Goal: Task Accomplishment & Management: Manage account settings

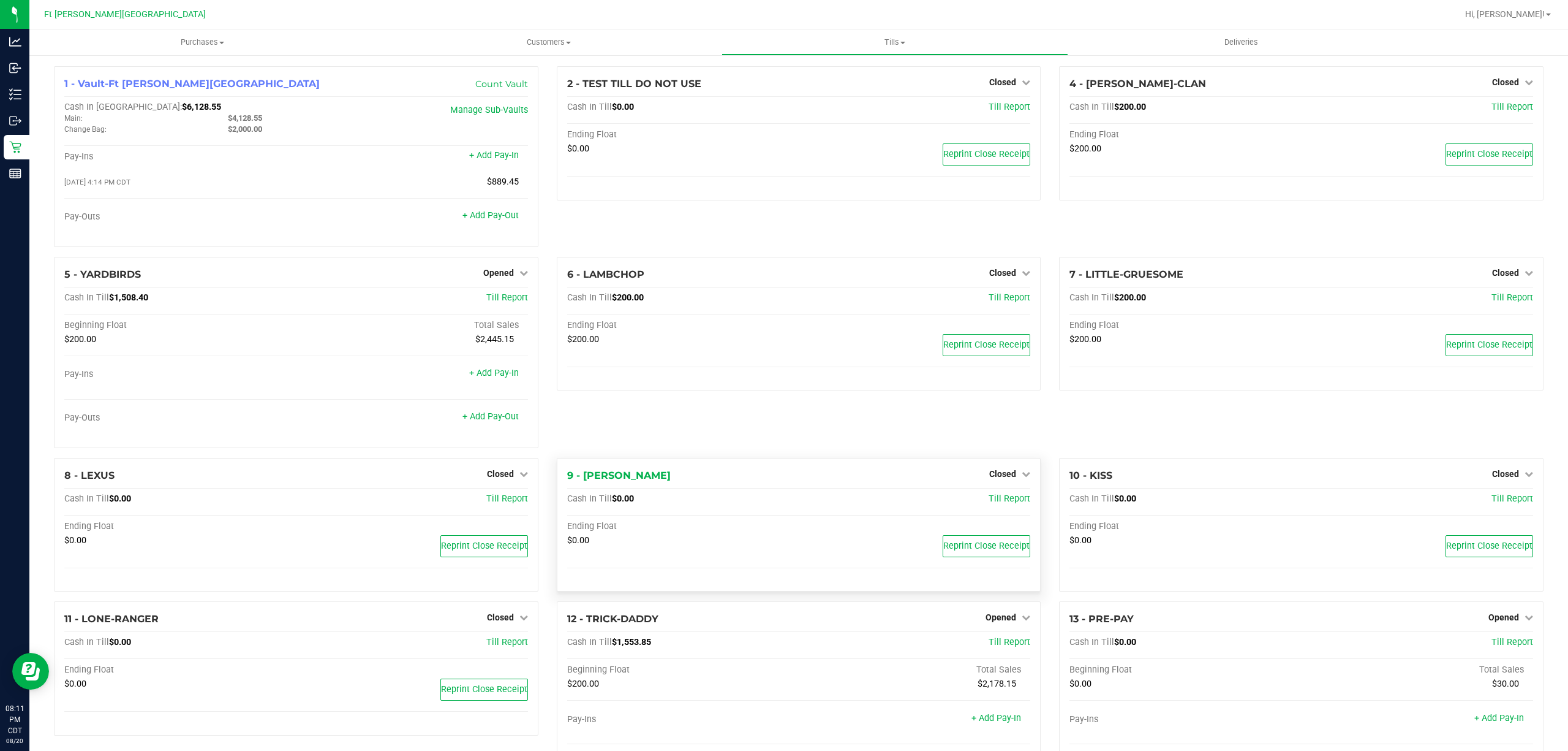
scroll to position [163, 0]
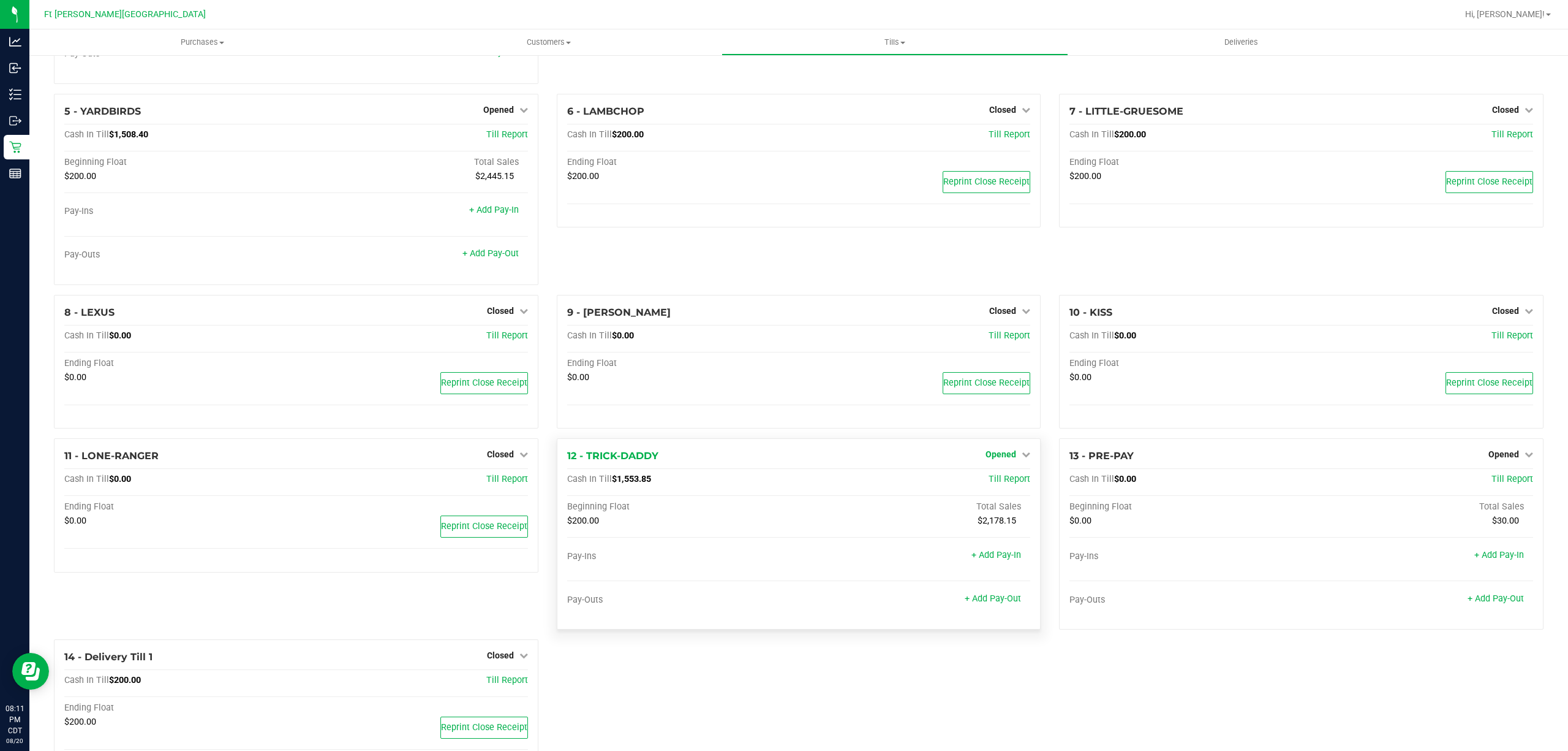
click at [1022, 459] on icon at bounding box center [1026, 454] width 8 height 8
click at [999, 480] on link "Close Till" at bounding box center [1003, 480] width 33 height 10
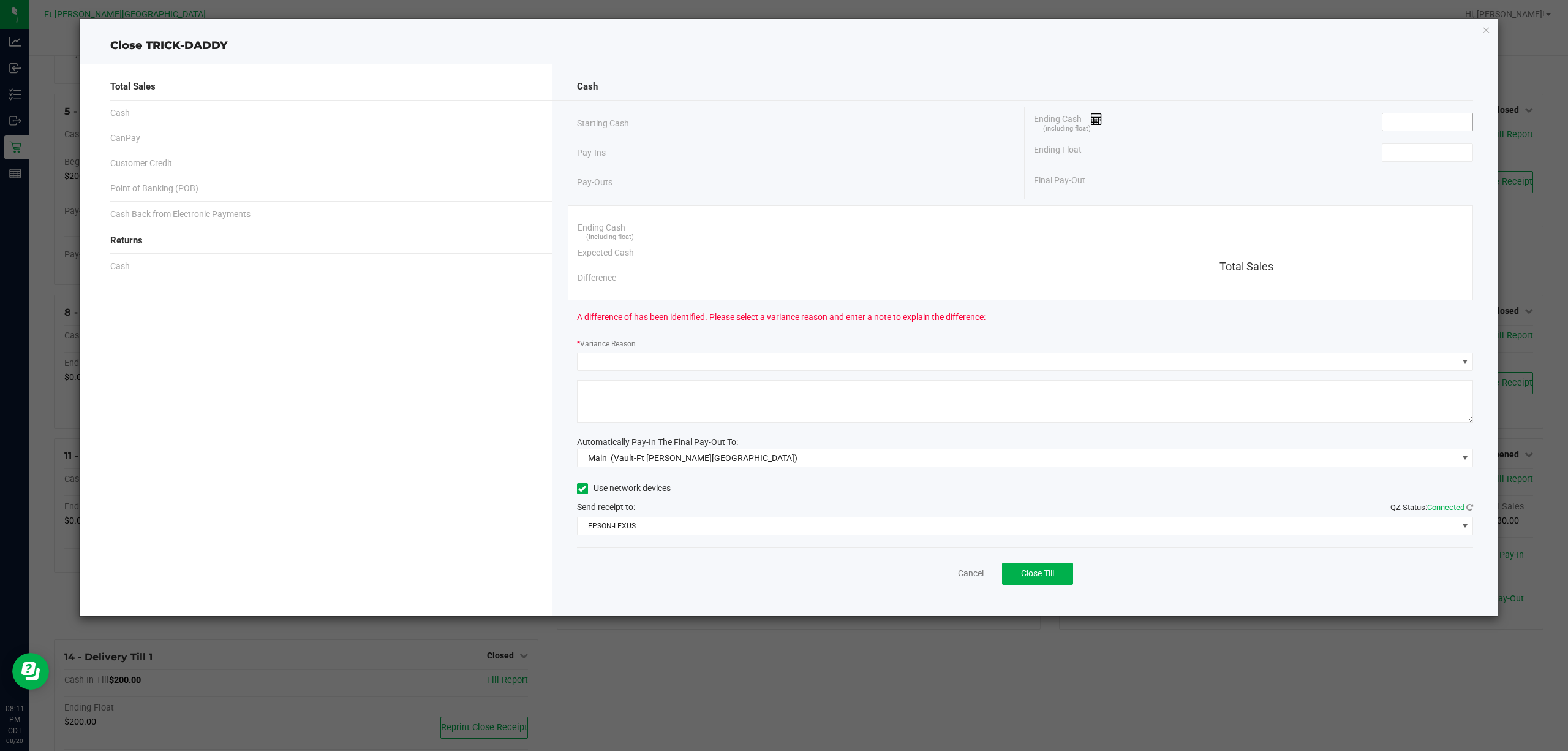
click at [1424, 122] on input at bounding box center [1427, 122] width 90 height 17
paste input "1553.85"
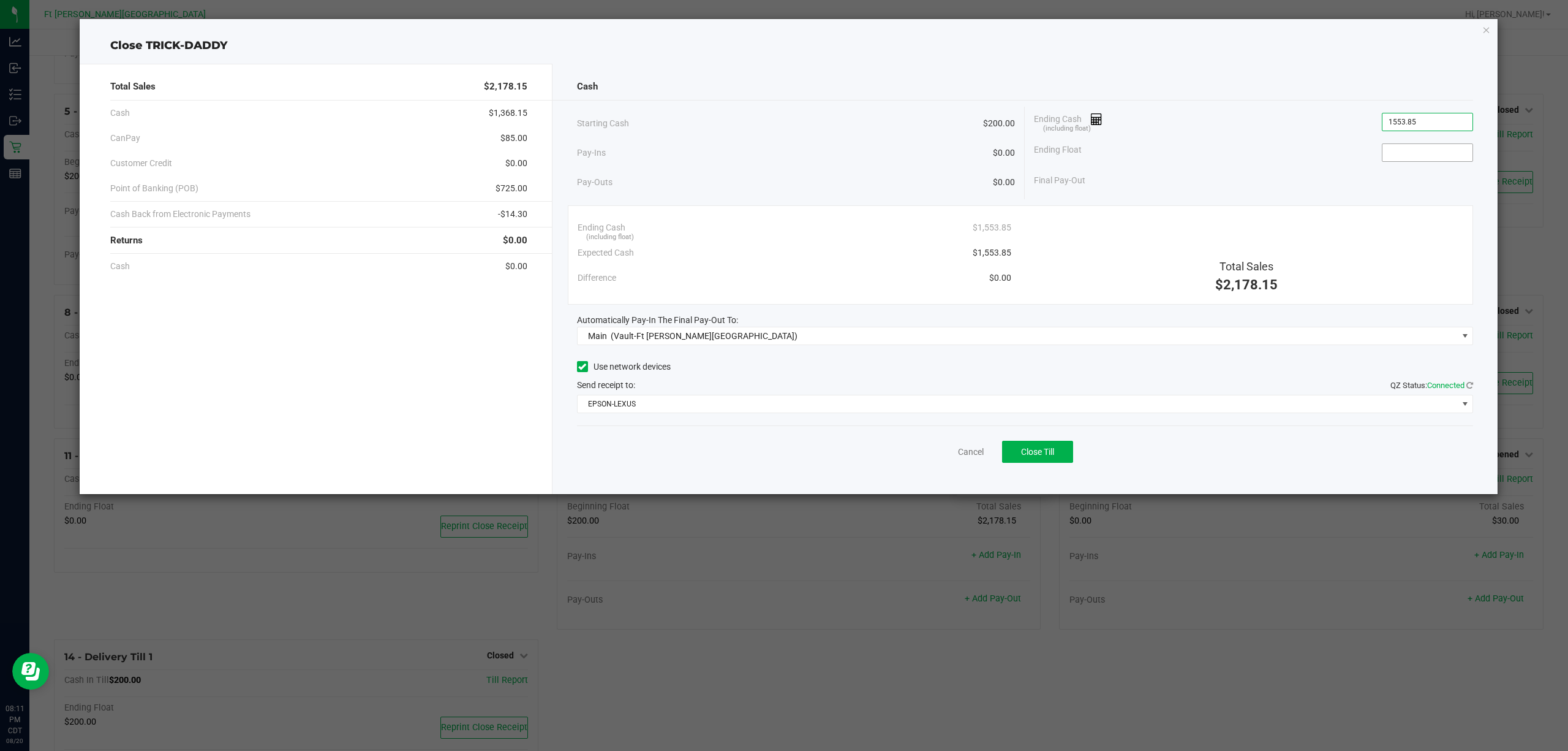
type input "$1,553.85"
click at [1434, 147] on input at bounding box center [1427, 152] width 90 height 17
type input "$200.00"
click at [1054, 456] on span "Close Till" at bounding box center [1038, 452] width 33 height 10
click at [935, 451] on link "Dismiss" at bounding box center [944, 451] width 29 height 12
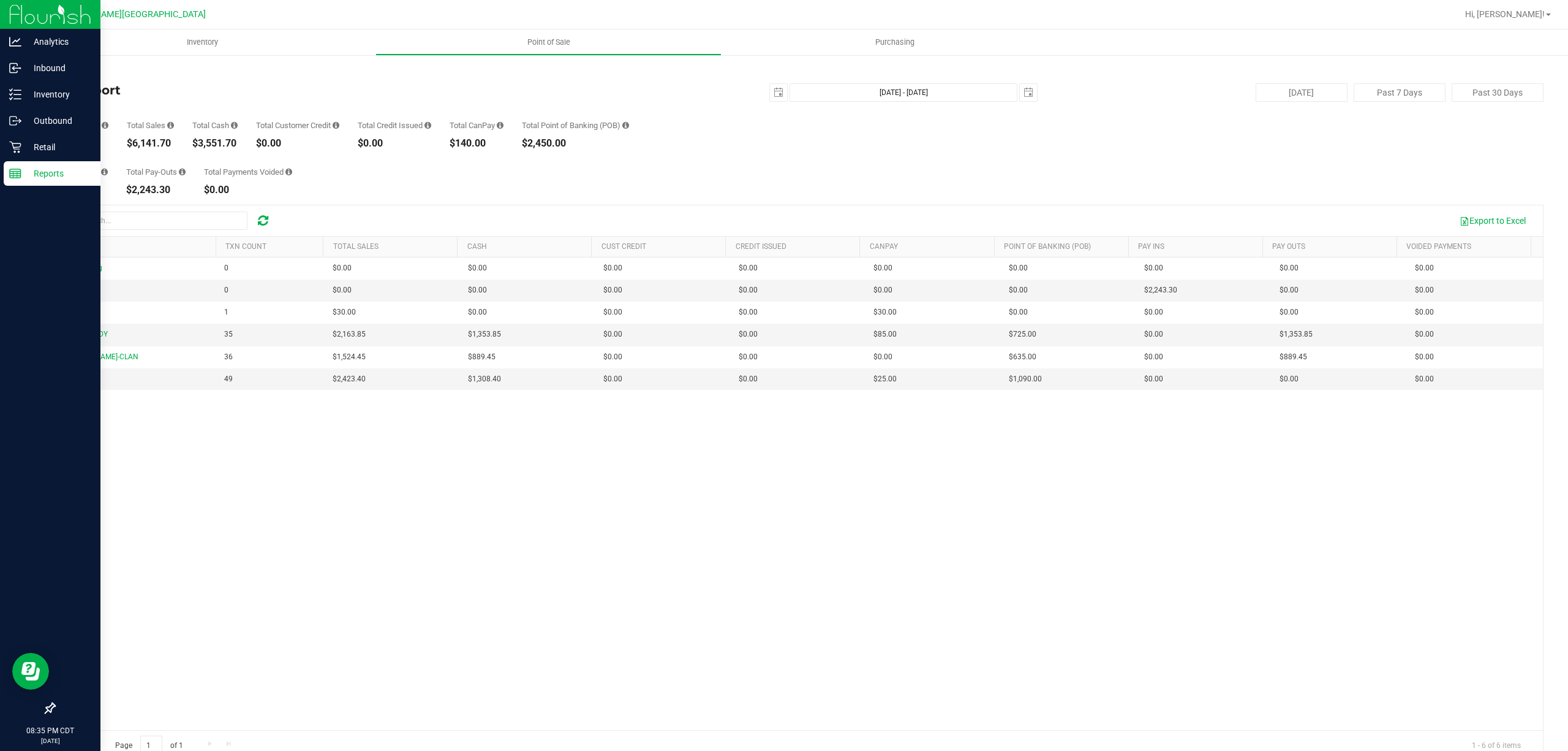
click at [35, 177] on p "Reports" at bounding box center [58, 173] width 73 height 15
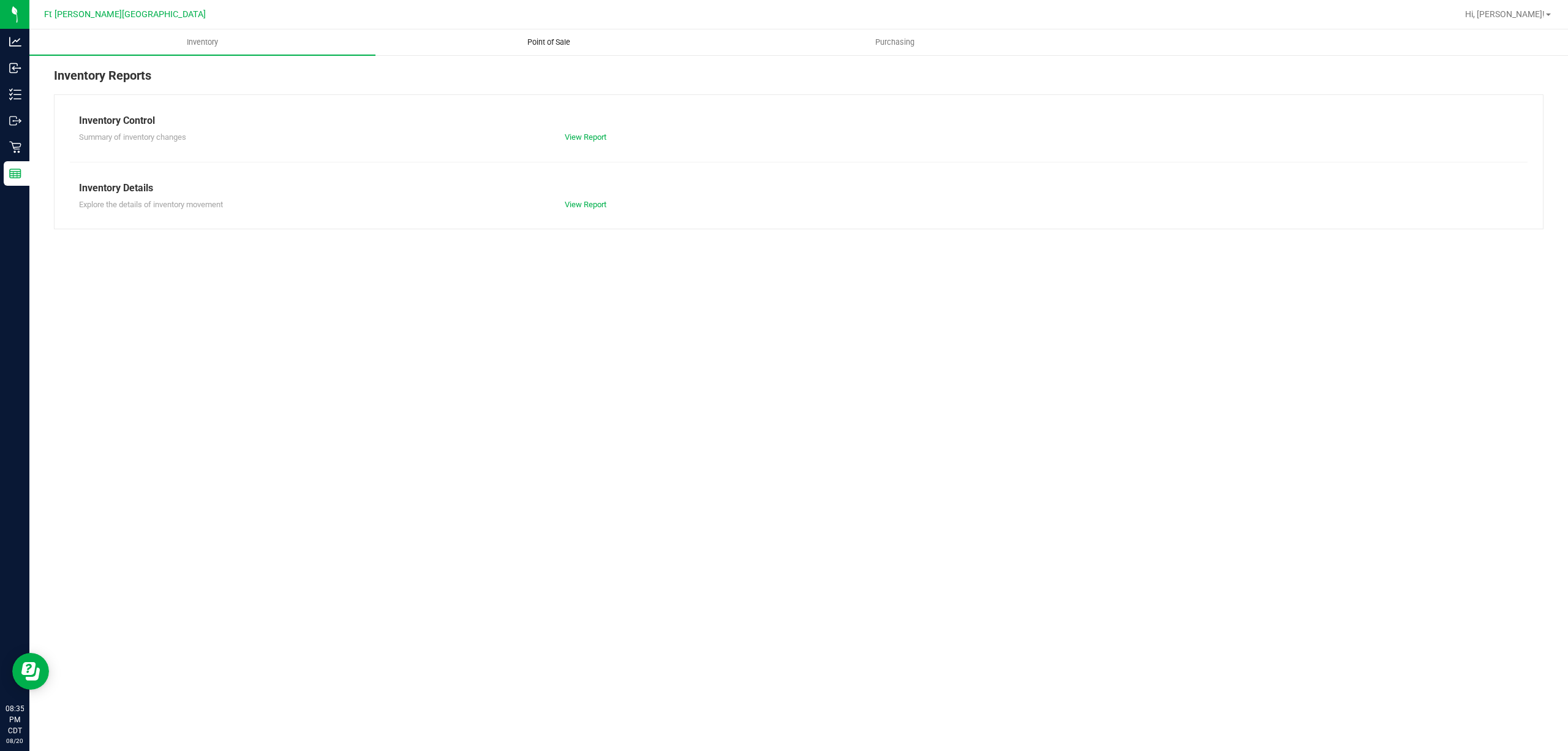
click at [555, 43] on span "Point of Sale" at bounding box center [548, 42] width 76 height 11
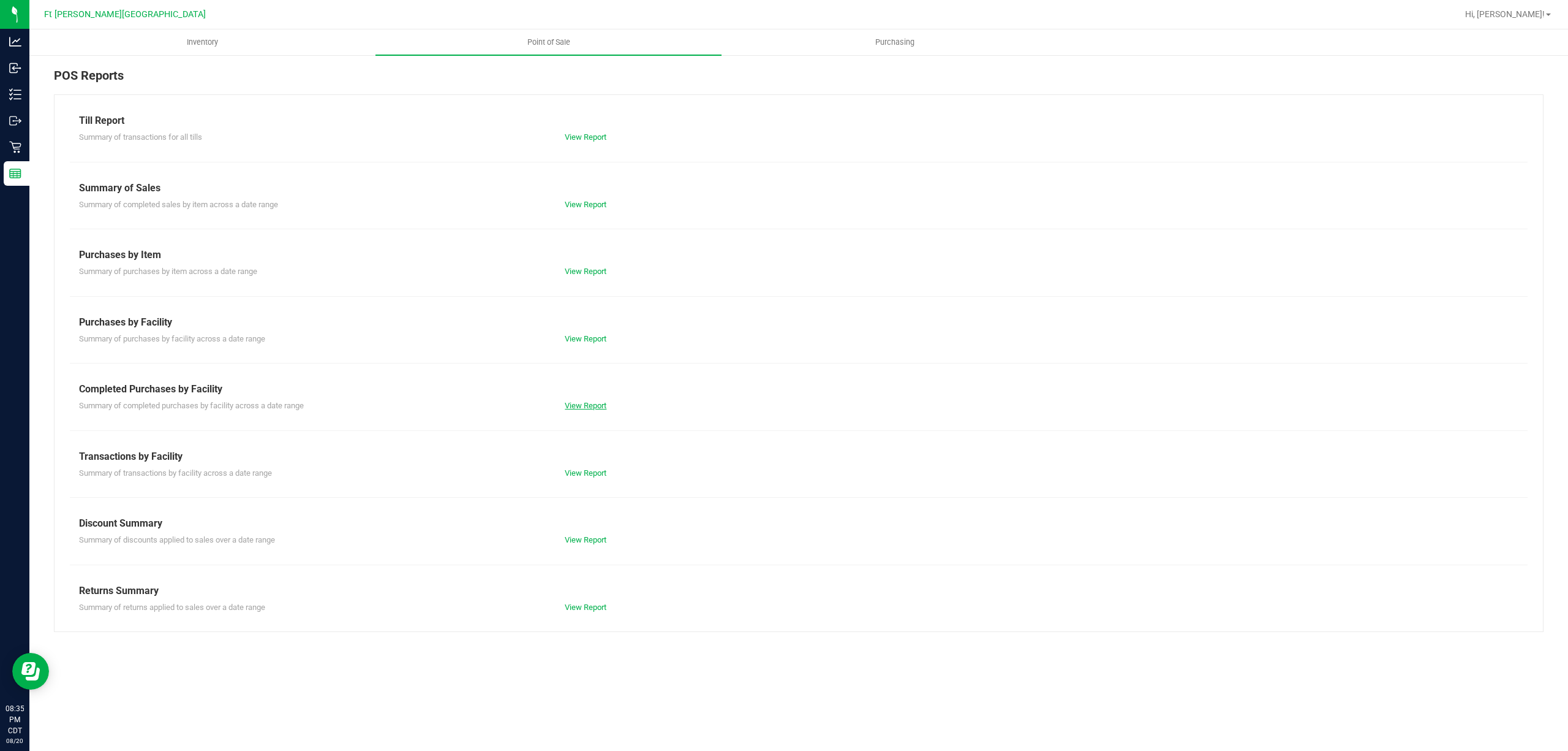
click at [574, 405] on link "View Report" at bounding box center [586, 405] width 42 height 9
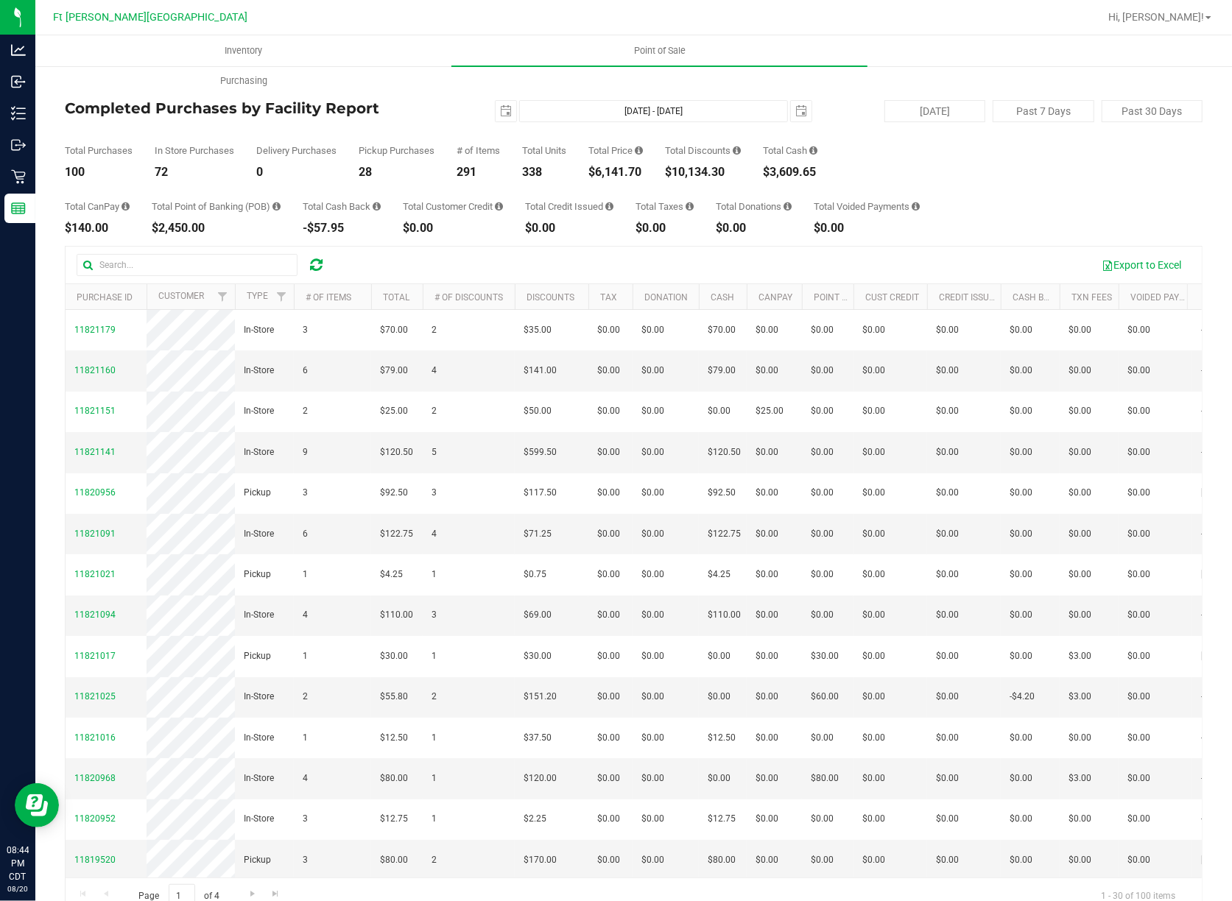
click at [487, 107] on div "2025-08-20 Aug 20, 2025 - Aug 20, 2025 2025-08-20" at bounding box center [628, 111] width 390 height 22
click at [500, 106] on span "select" at bounding box center [506, 111] width 12 height 12
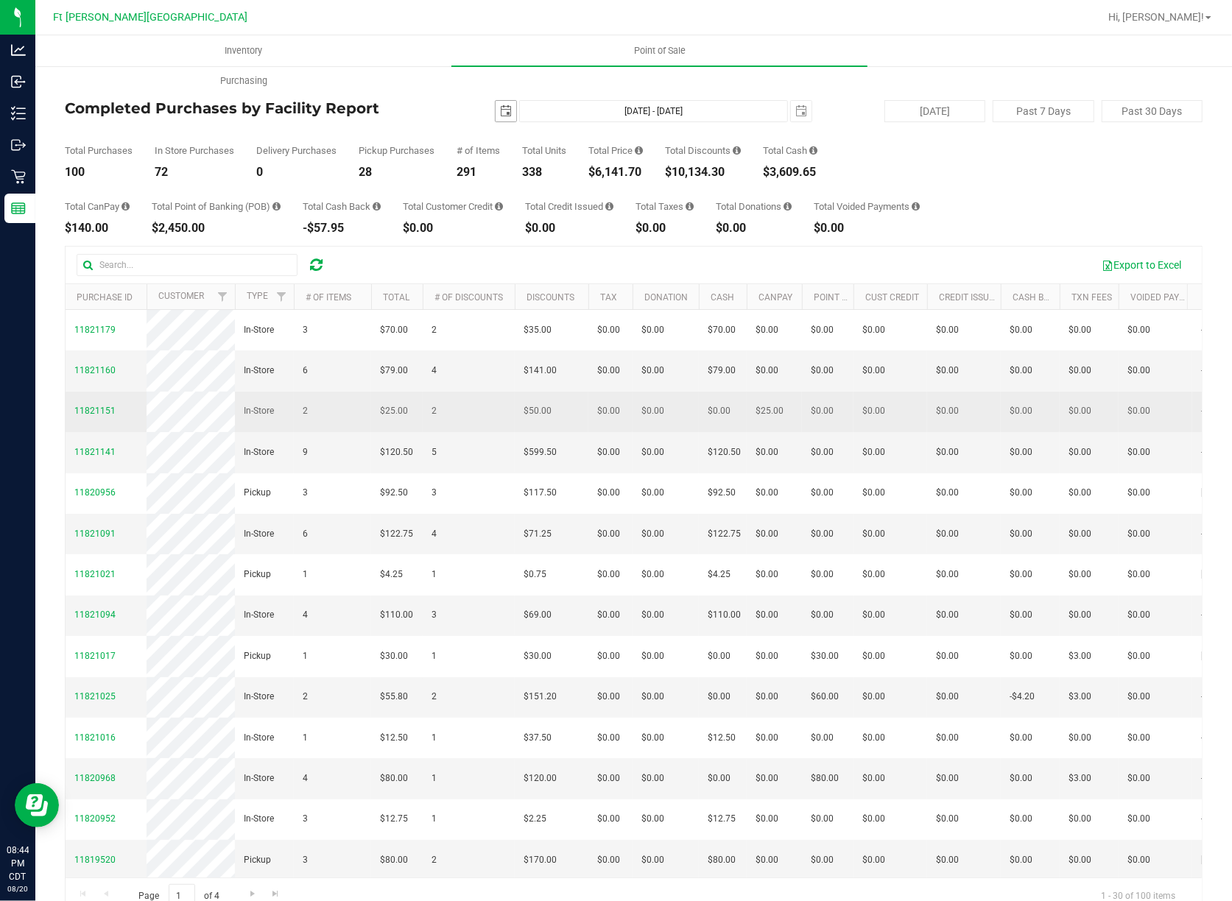
scroll to position [0, 37]
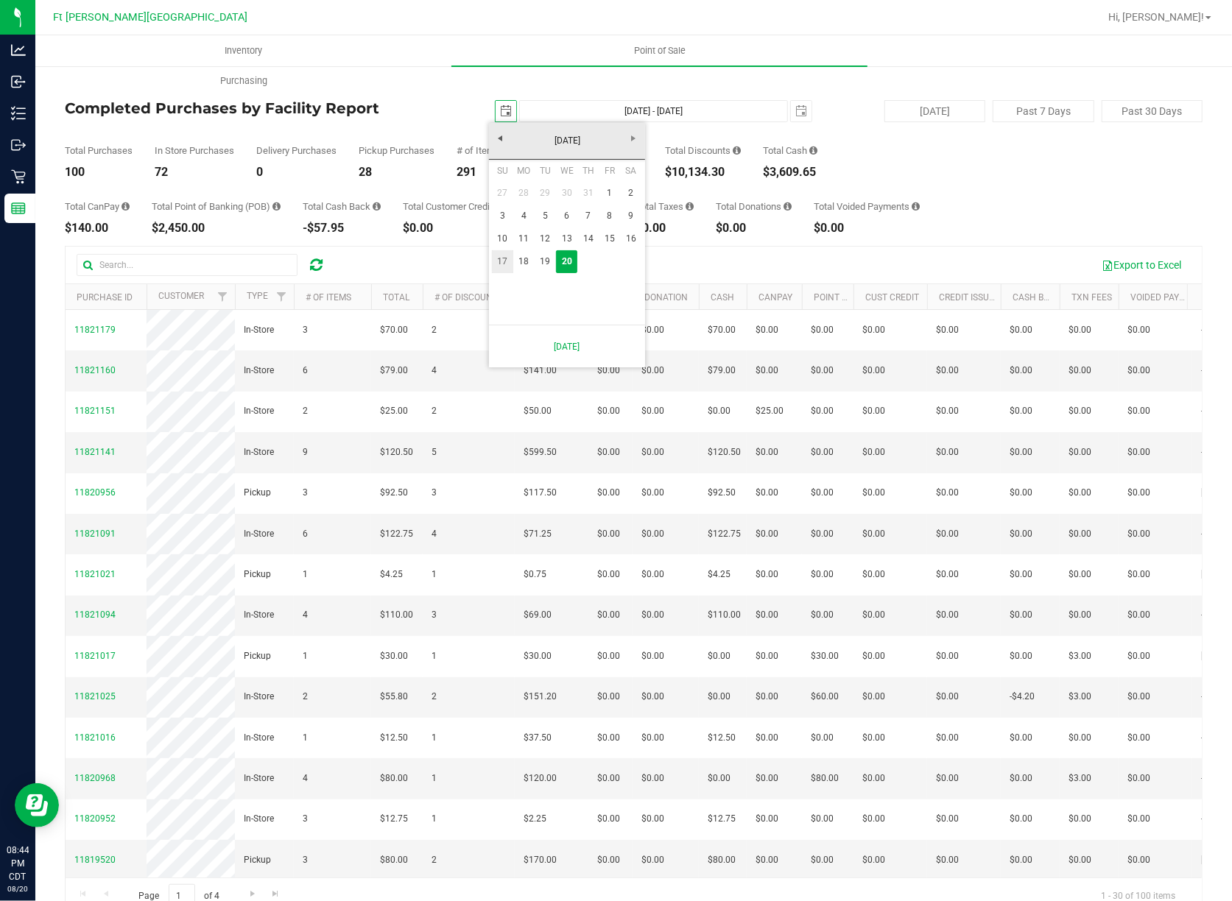
click at [505, 265] on link "17" at bounding box center [502, 261] width 21 height 23
type input "2025-08-17"
type input "Aug 17, 2025 - Aug 20, 2025"
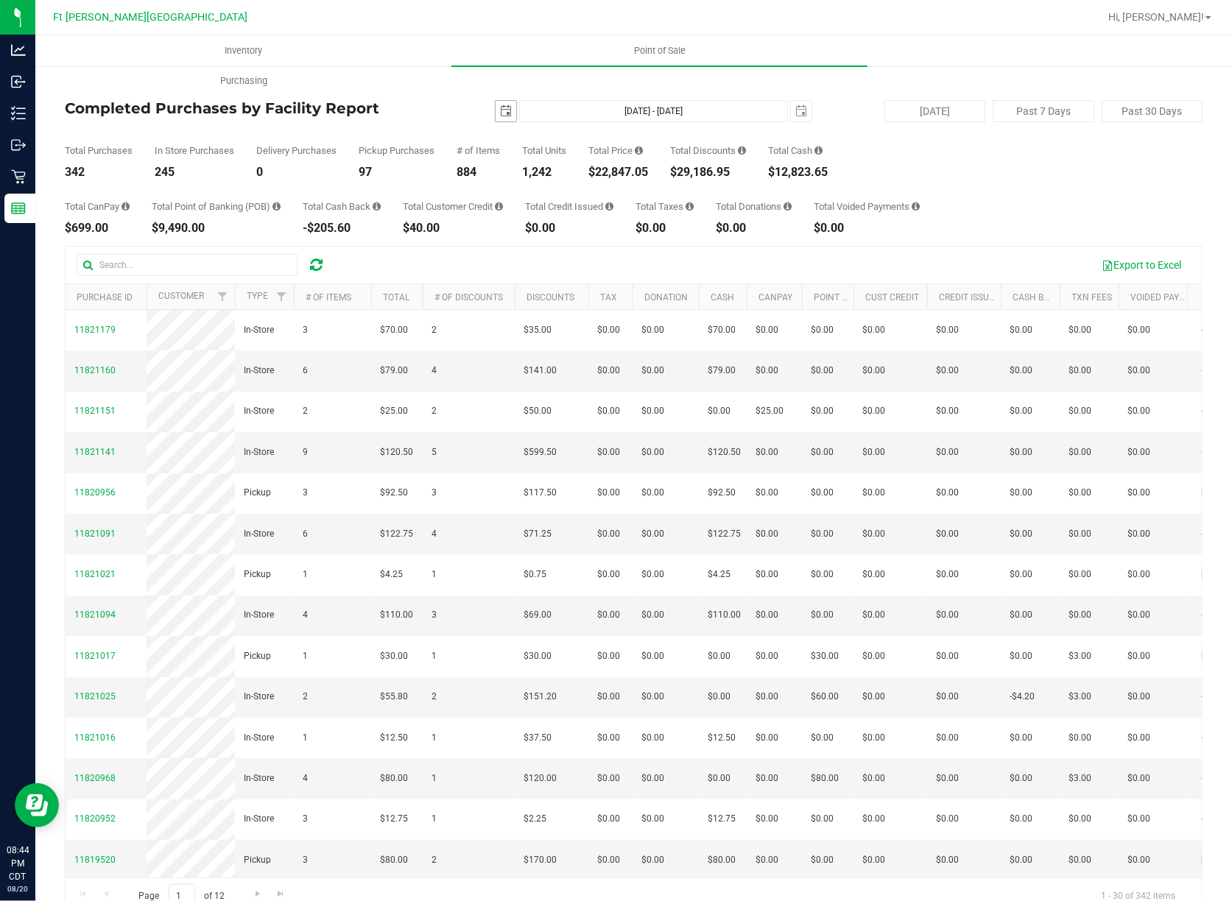
drag, startPoint x: 499, startPoint y: 116, endPoint x: 521, endPoint y: 124, distance: 23.5
click at [500, 116] on span "select" at bounding box center [506, 111] width 12 height 12
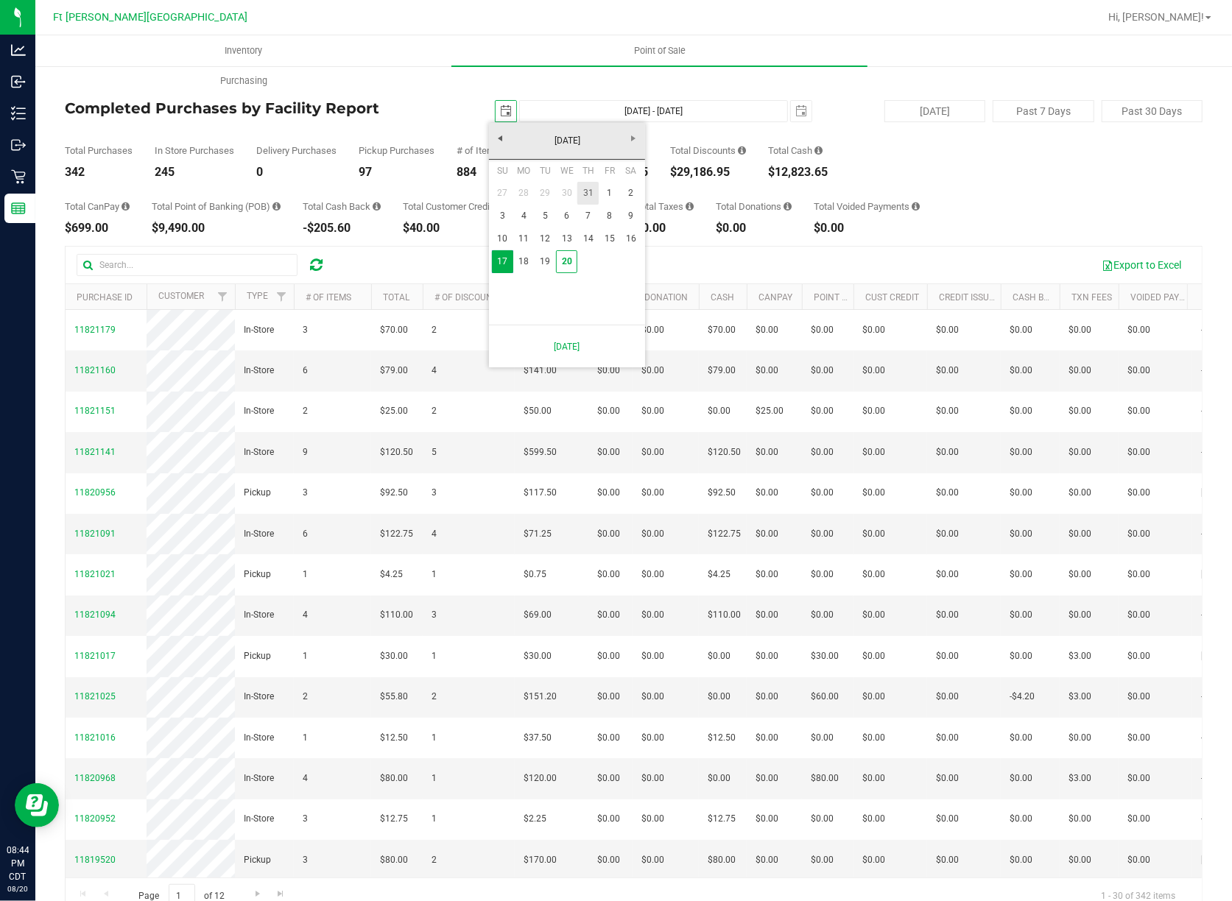
click at [598, 192] on link "31" at bounding box center [587, 193] width 21 height 23
type input "2025-07-31"
type input "Jul 31, 2025 - Aug 20, 2025"
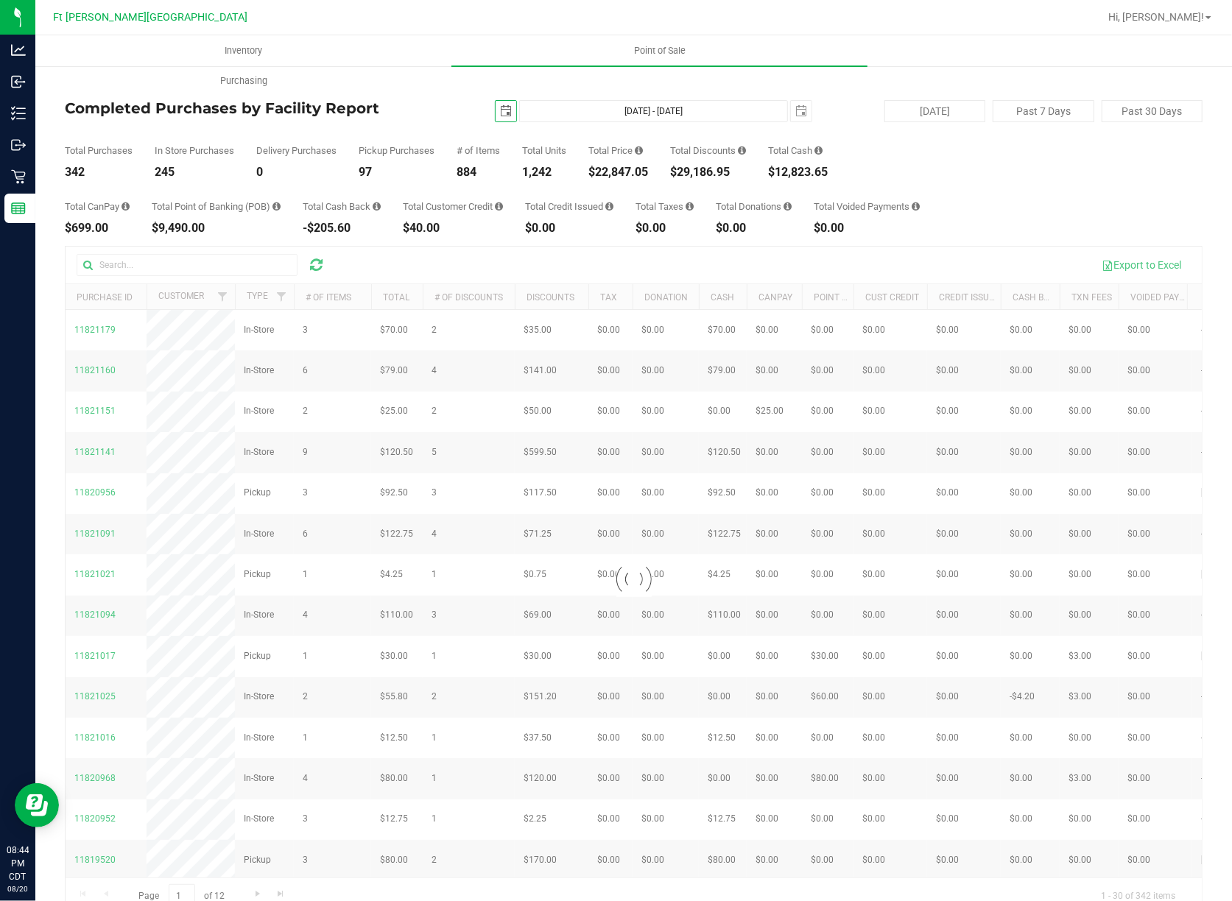
click at [504, 113] on span "select" at bounding box center [506, 111] width 12 height 12
click at [610, 278] on link "1" at bounding box center [608, 284] width 21 height 23
type input "2025-08-01"
type input "Aug 1, 2025 - Aug 20, 2025"
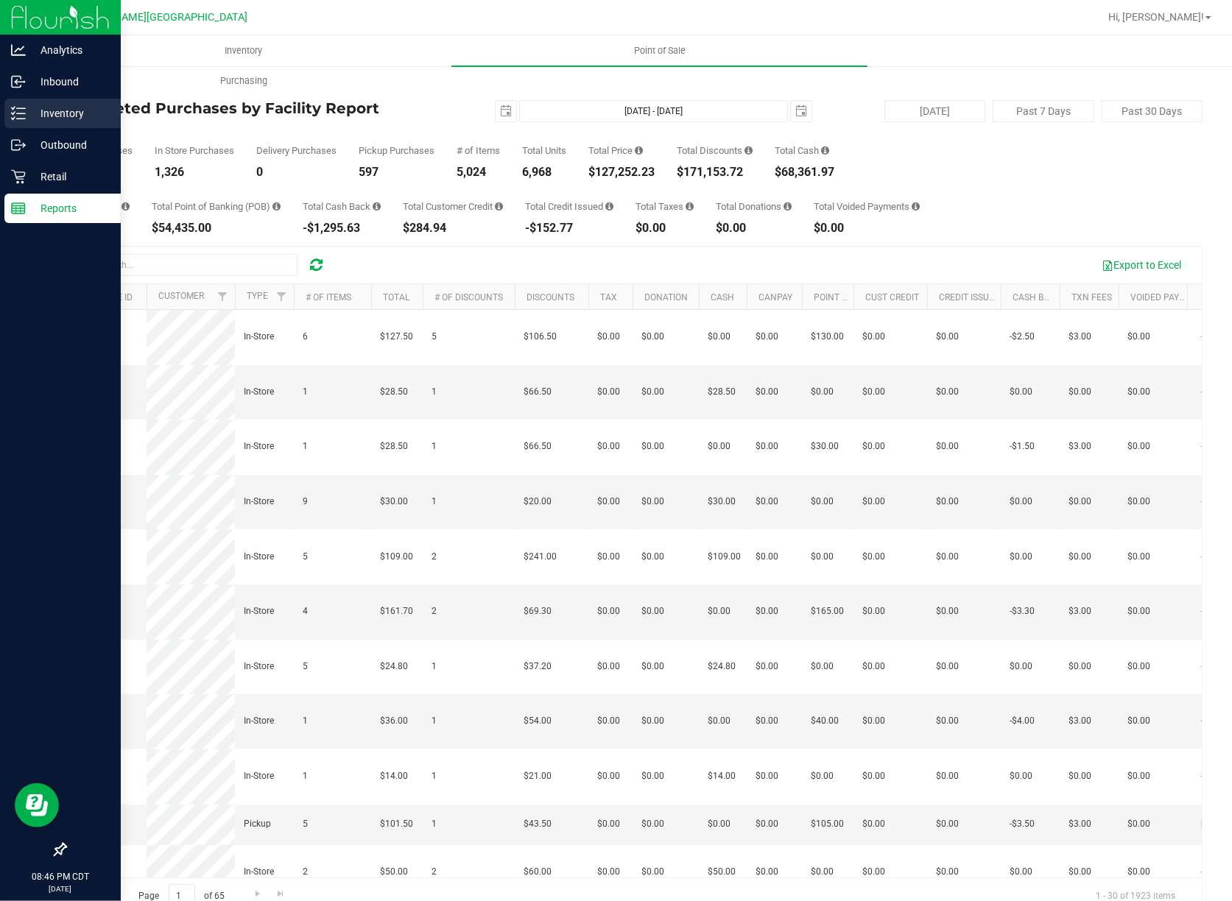
click at [47, 110] on p "Inventory" at bounding box center [70, 114] width 88 height 18
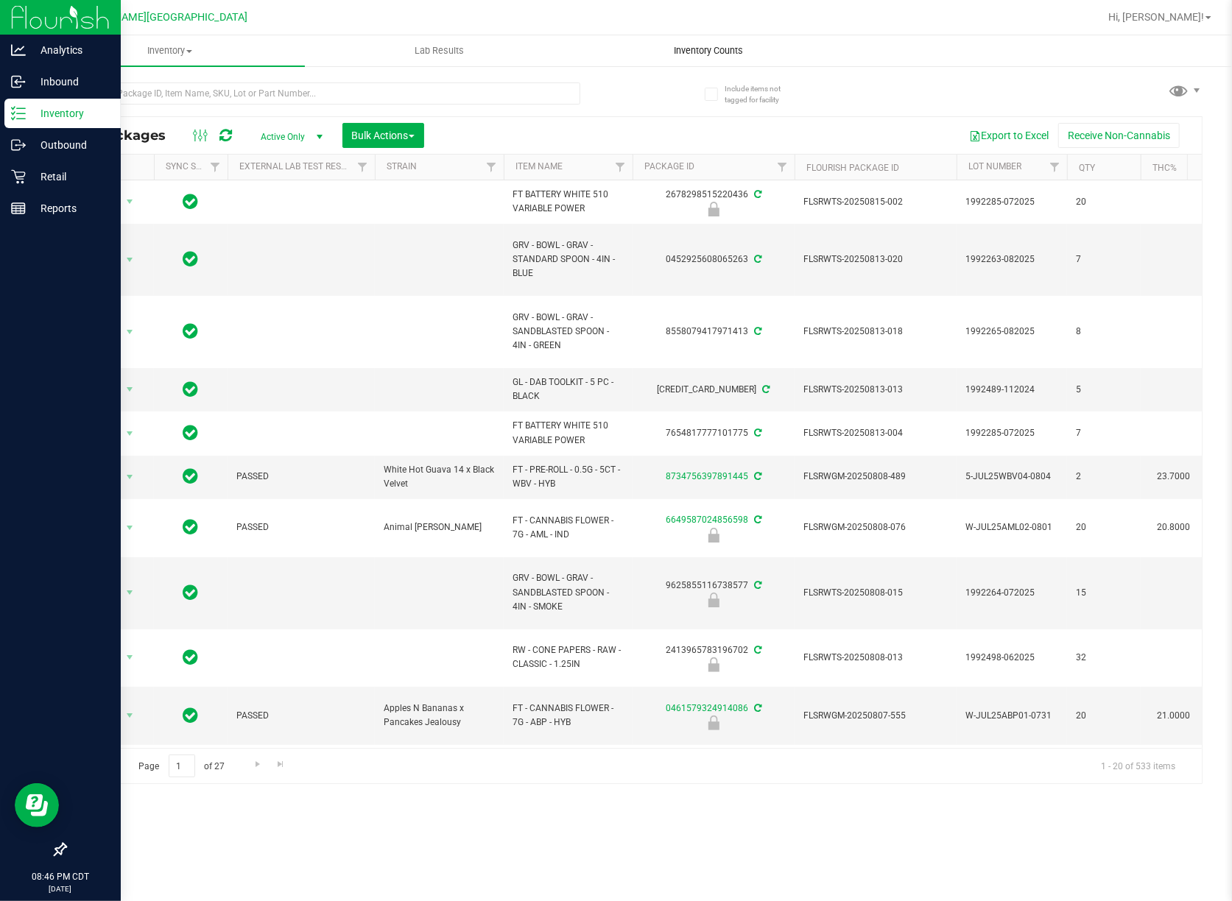
click at [731, 50] on span "Inventory Counts" at bounding box center [708, 50] width 109 height 13
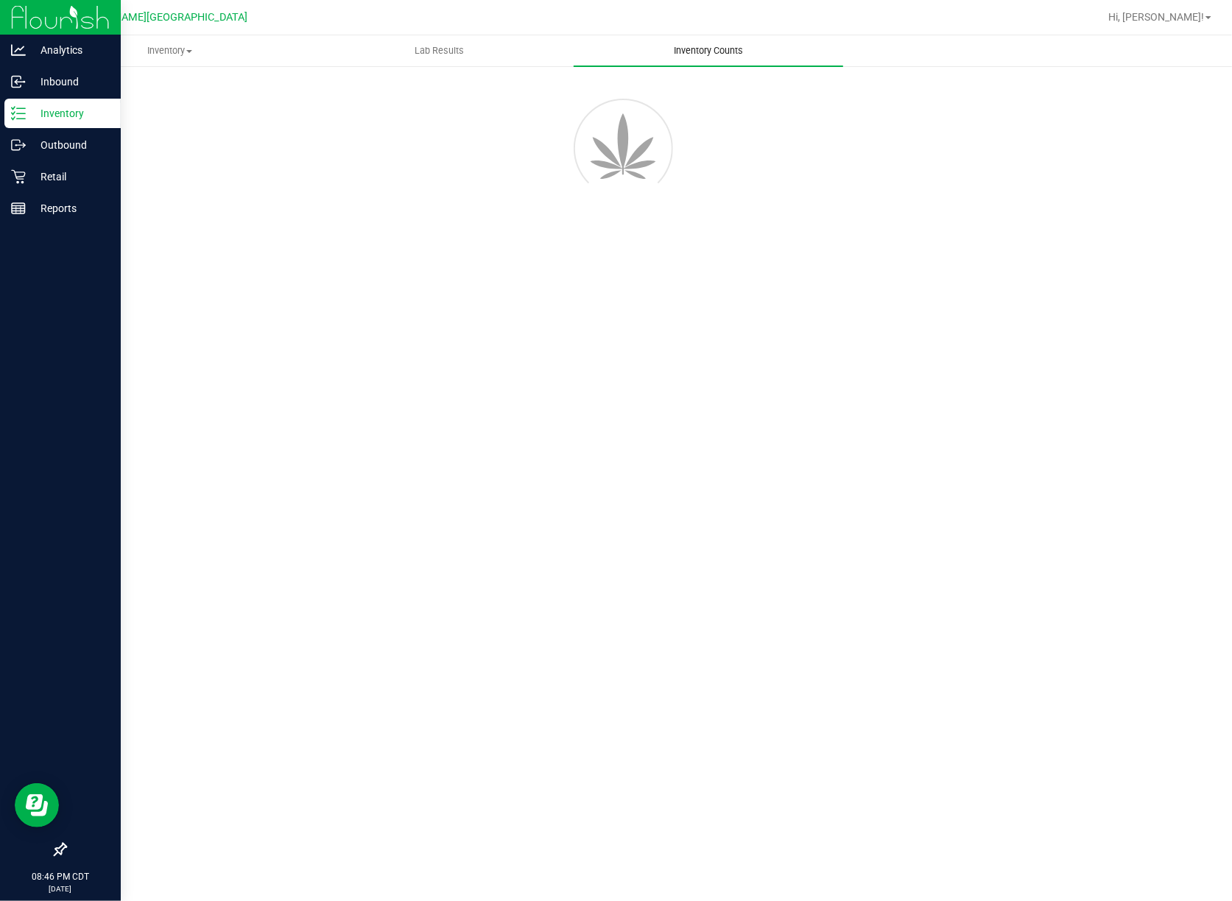
click at [731, 50] on span "Inventory Counts" at bounding box center [708, 50] width 109 height 13
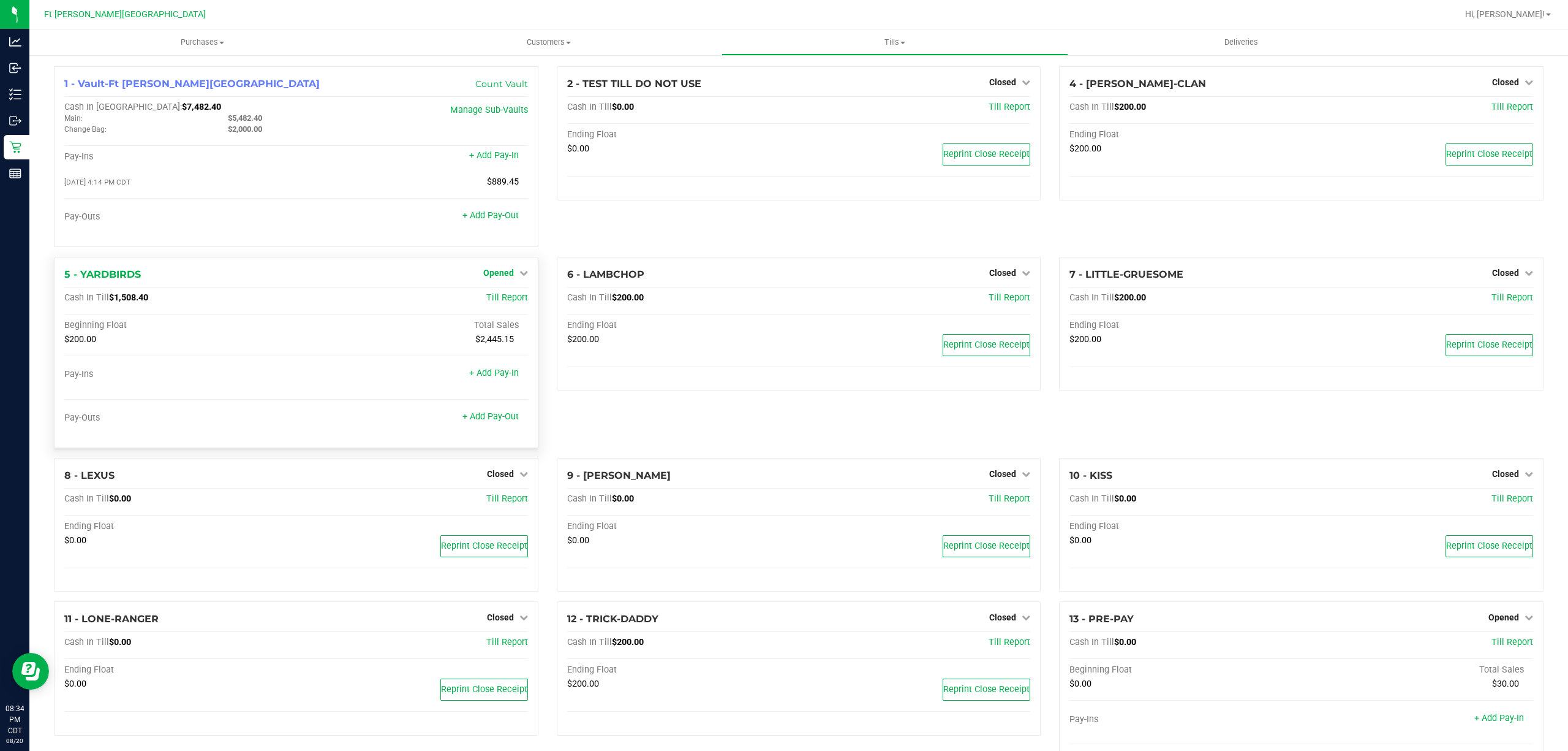
click at [484, 271] on span "Opened" at bounding box center [499, 273] width 31 height 10
click at [494, 293] on div "Close Till" at bounding box center [499, 299] width 92 height 33
click at [498, 298] on link "Close Till" at bounding box center [500, 298] width 33 height 10
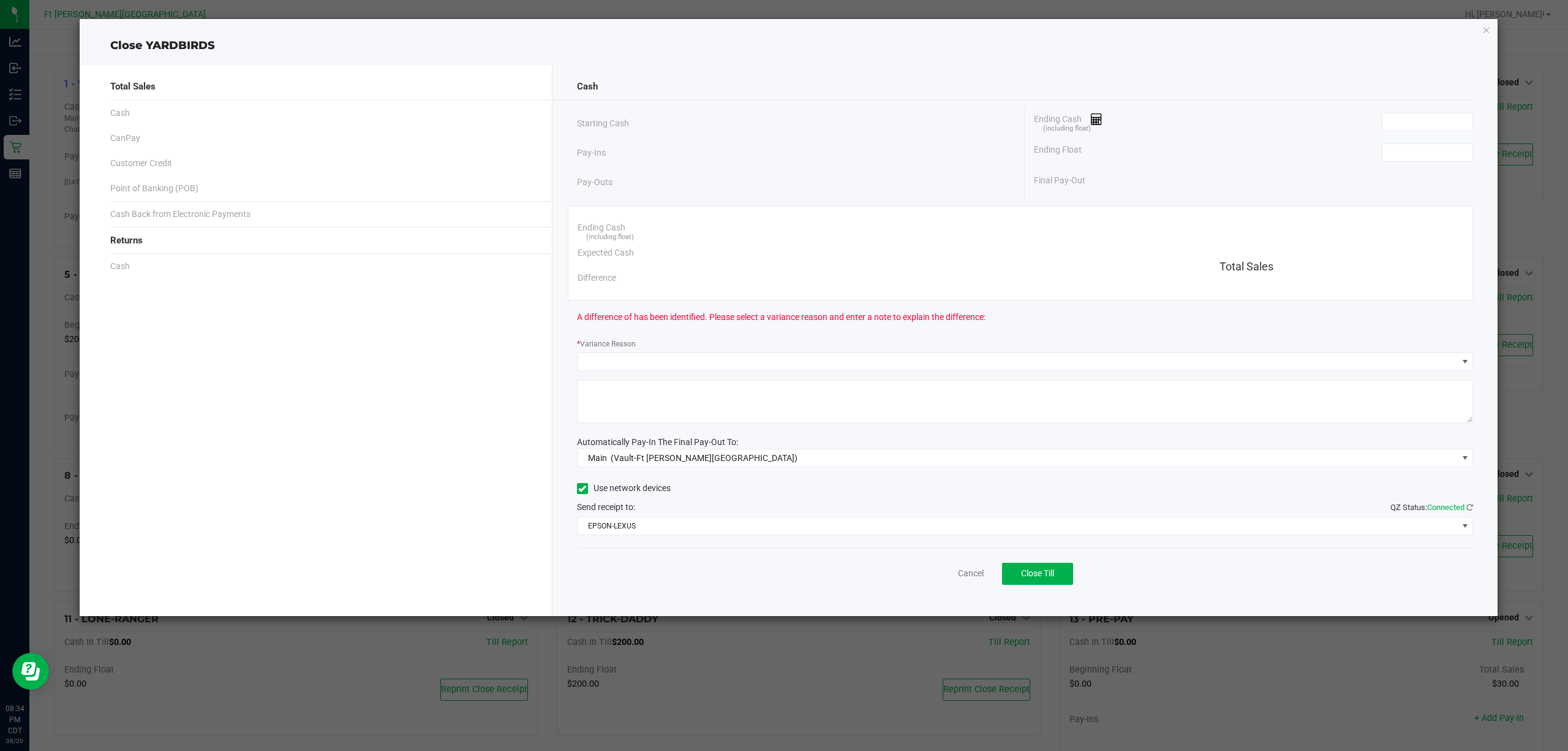
click at [1434, 108] on div "Ending Cash (including float)" at bounding box center [1254, 122] width 439 height 31
click at [1429, 121] on input at bounding box center [1427, 122] width 90 height 17
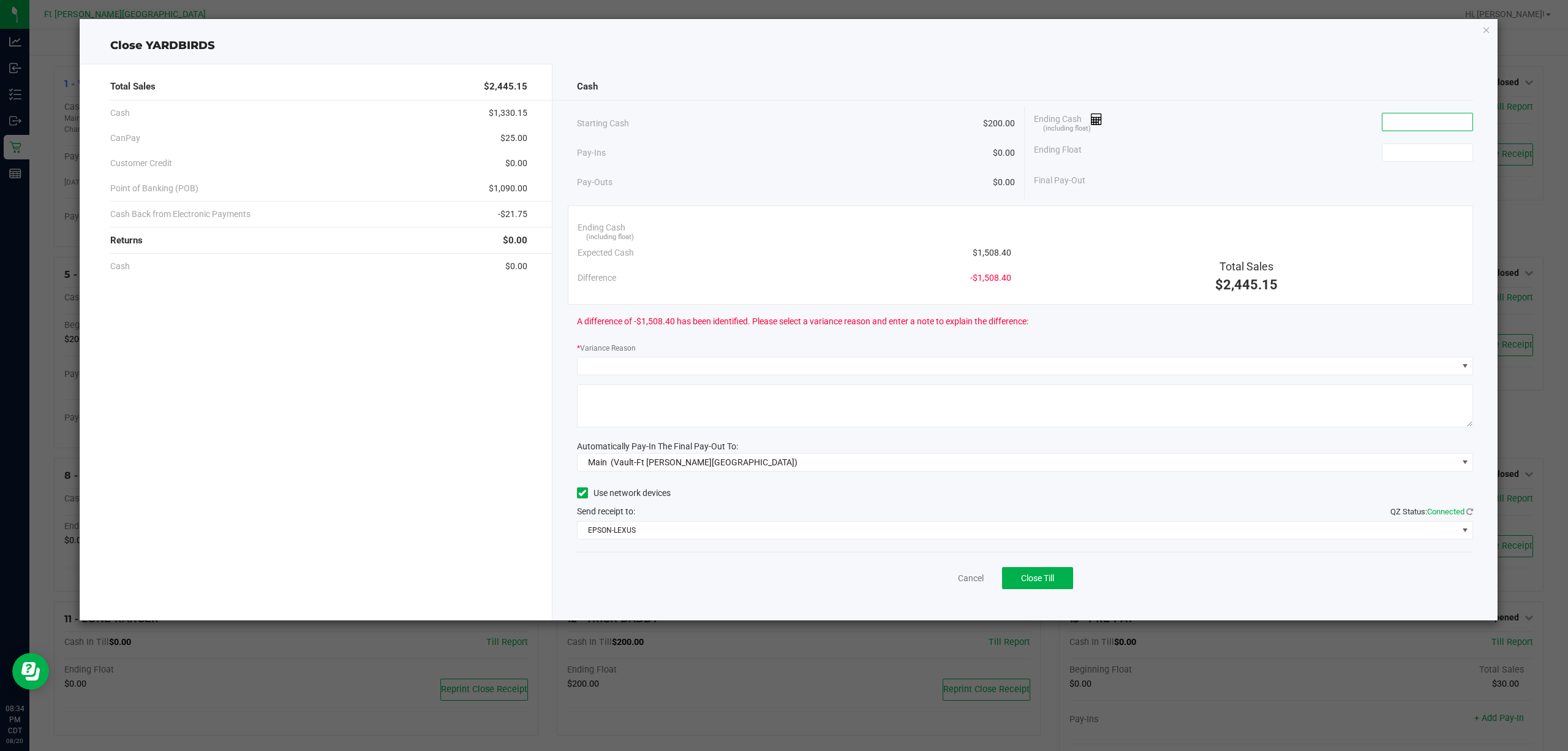
paste input "1508.5"
type input "$1,508.50"
click at [1432, 152] on input at bounding box center [1427, 152] width 90 height 17
type input "$200.00"
click at [960, 366] on span at bounding box center [1018, 366] width 881 height 17
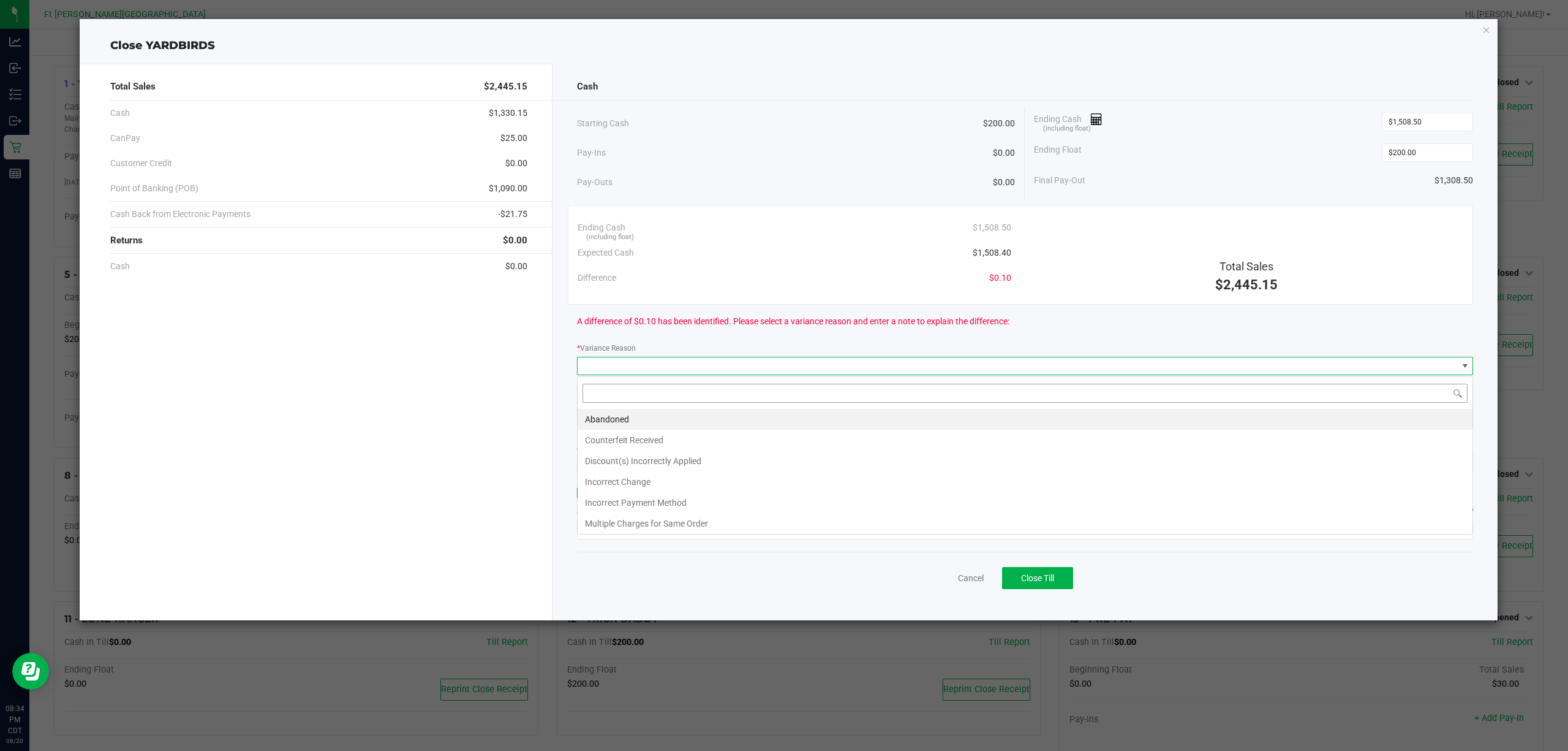
scroll to position [18, 897]
click at [734, 423] on li "Abandoned" at bounding box center [1025, 419] width 895 height 21
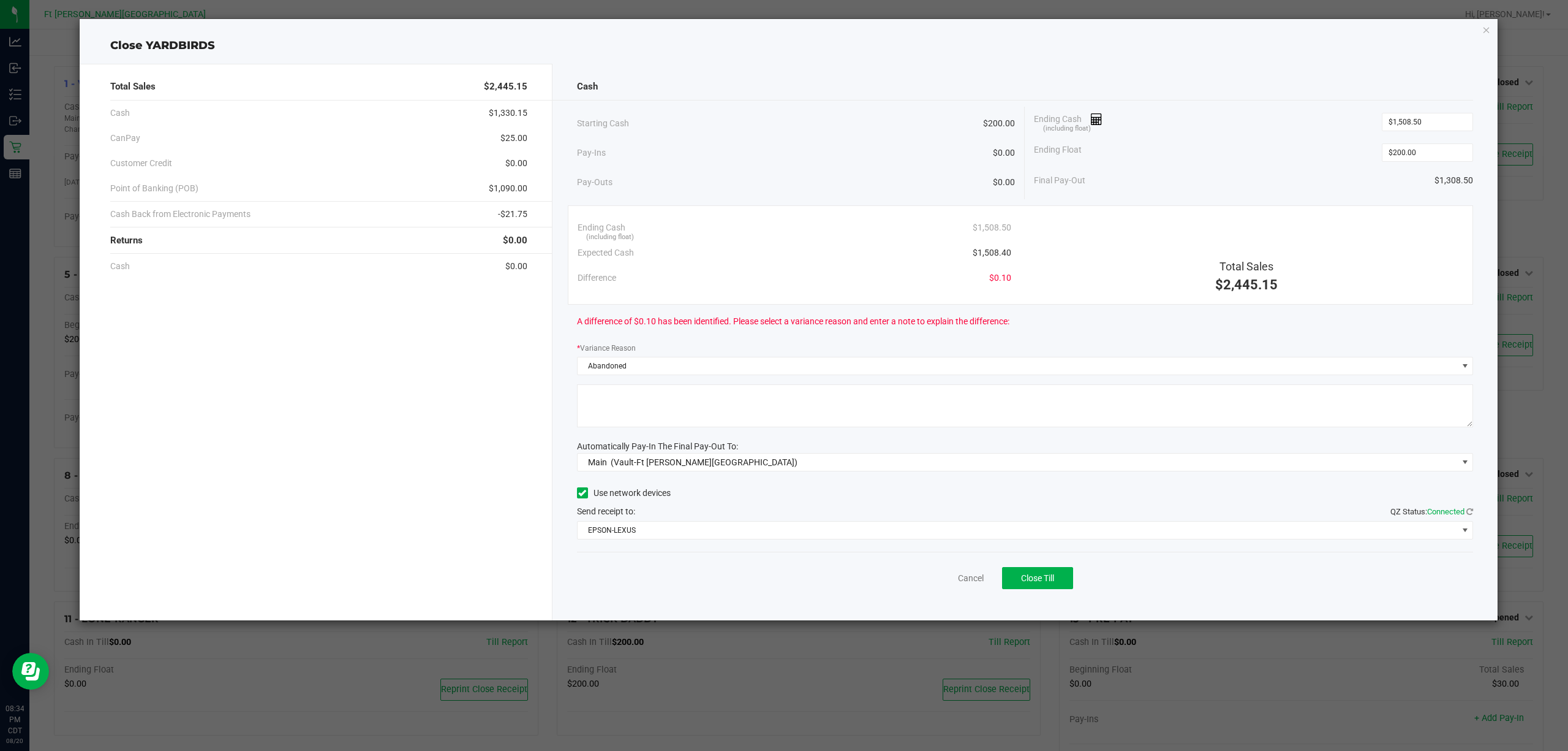
click at [749, 415] on textarea at bounding box center [1025, 406] width 897 height 43
type textarea "left"
click at [1048, 574] on span "Close Till" at bounding box center [1038, 578] width 33 height 10
click at [941, 584] on link "Dismiss" at bounding box center [944, 578] width 29 height 12
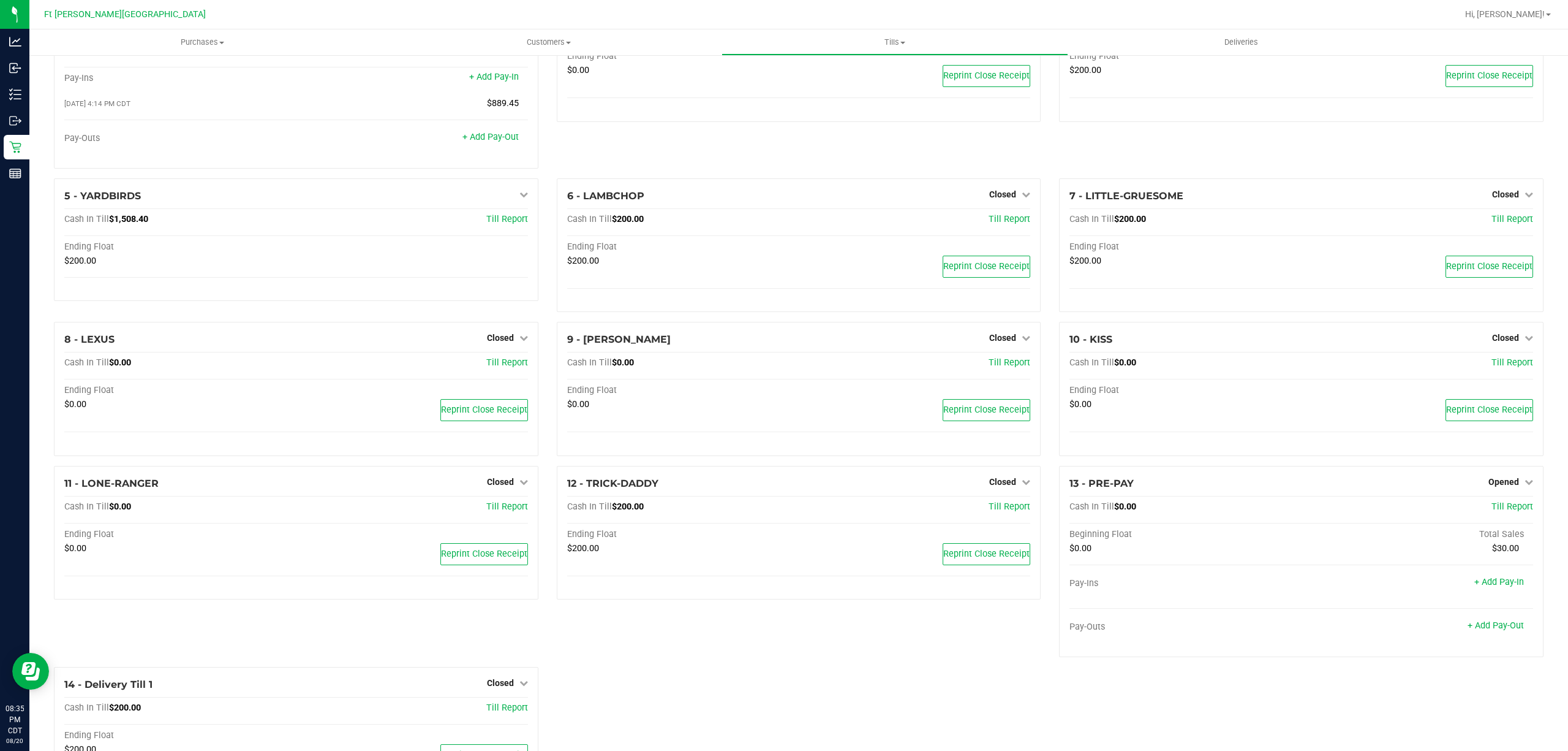
scroll to position [156, 0]
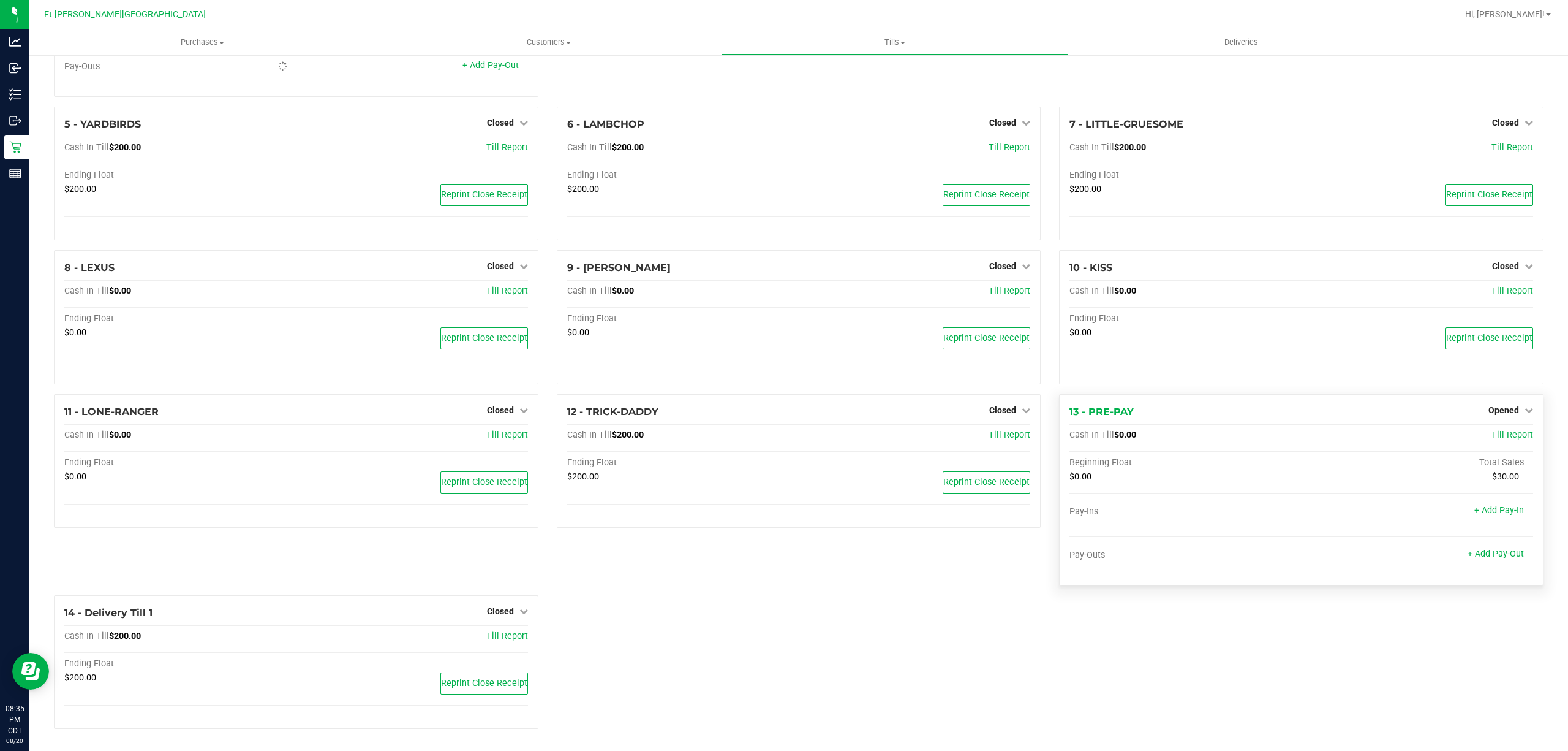
drag, startPoint x: 1503, startPoint y: 412, endPoint x: 1492, endPoint y: 424, distance: 16.3
click at [1503, 413] on div "Opened" at bounding box center [1511, 410] width 45 height 15
click at [1497, 405] on span "Opened" at bounding box center [1504, 410] width 31 height 10
click at [1489, 430] on link "Close Till" at bounding box center [1506, 435] width 33 height 10
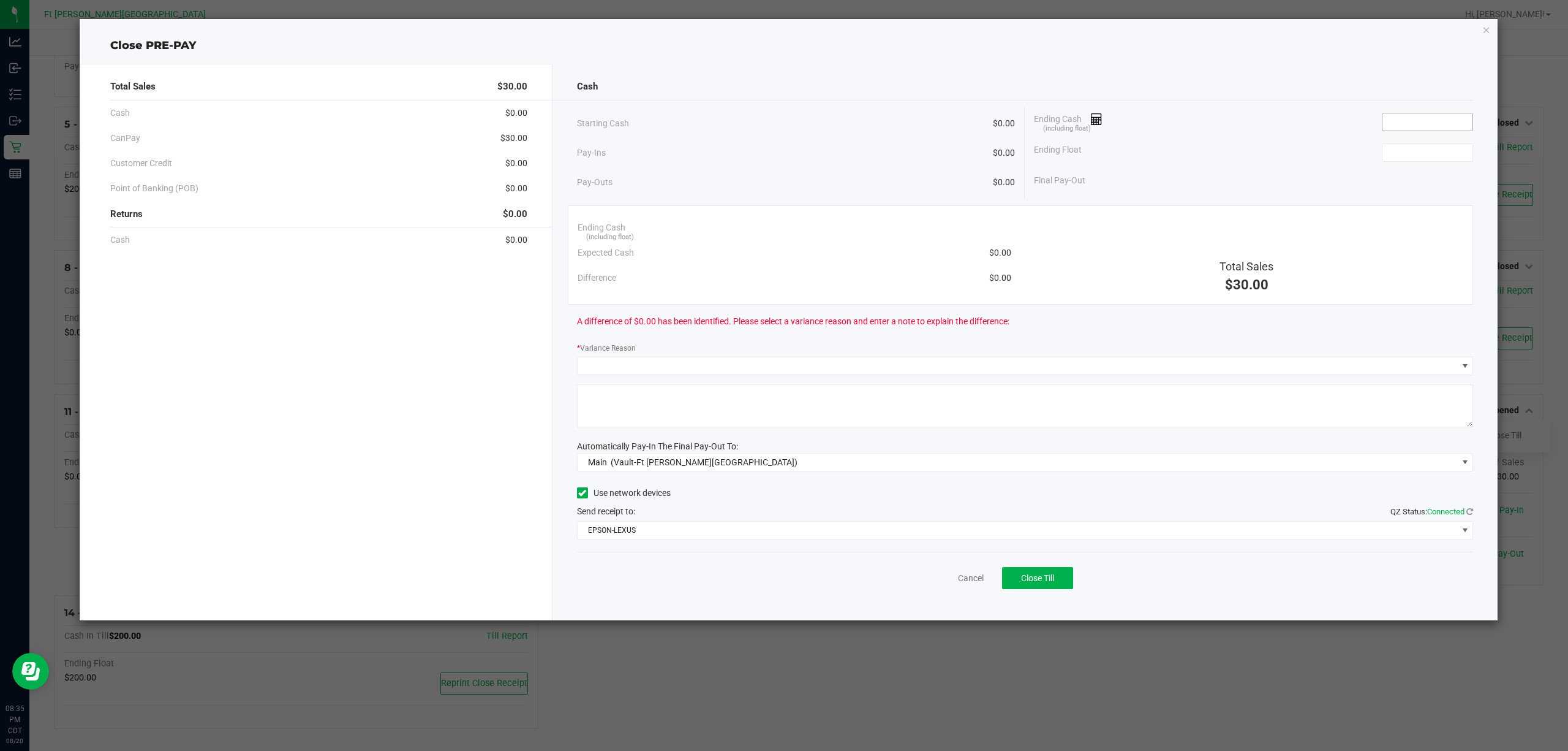
click at [1417, 112] on span at bounding box center [1428, 122] width 92 height 18
click at [1411, 119] on input at bounding box center [1427, 122] width 90 height 17
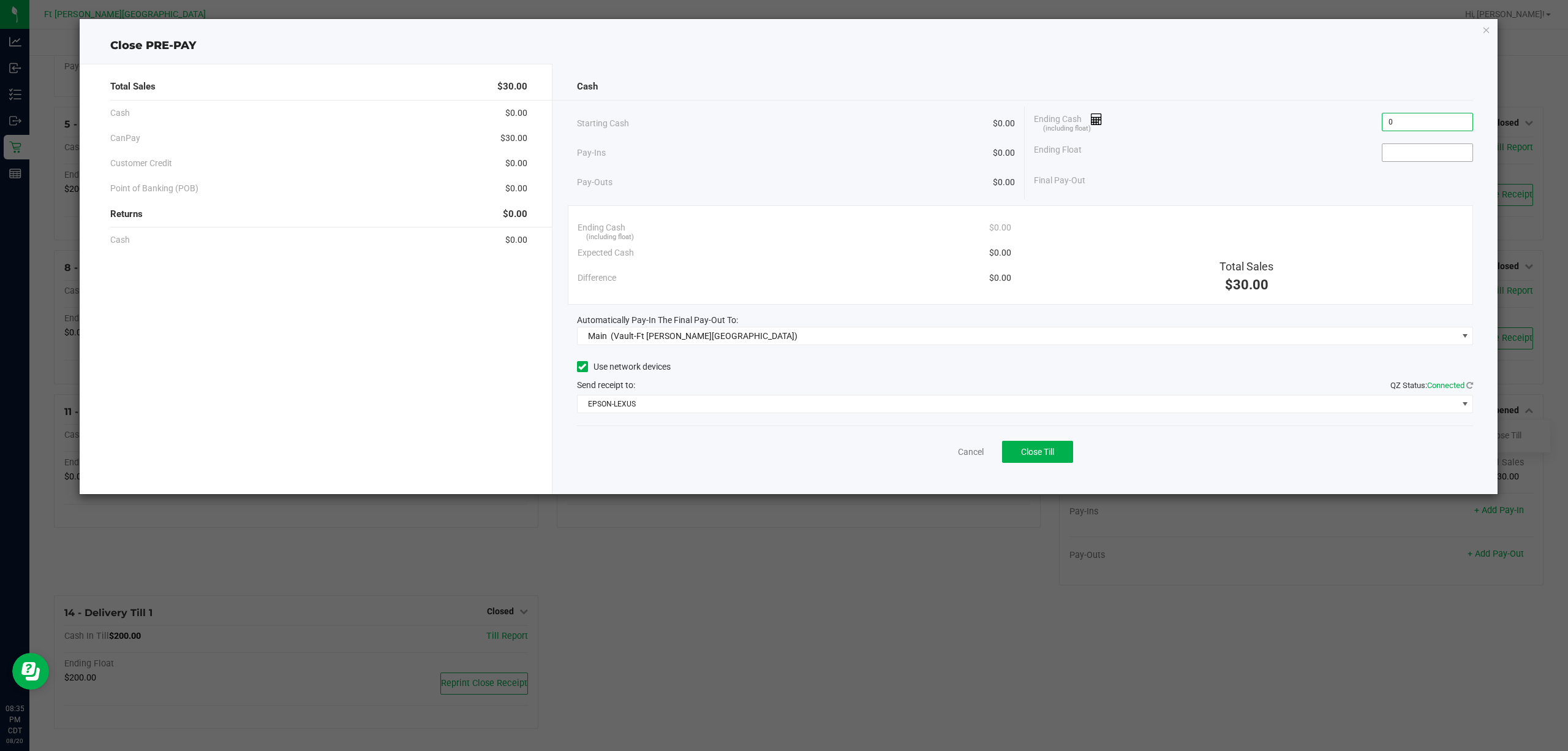
type input "$0.00"
click at [1402, 150] on input at bounding box center [1427, 152] width 90 height 17
type input "$0.00"
click at [1292, 169] on div "Final Pay-Out $0.00" at bounding box center [1254, 181] width 439 height 25
click at [1030, 452] on span "Close Till" at bounding box center [1038, 452] width 33 height 10
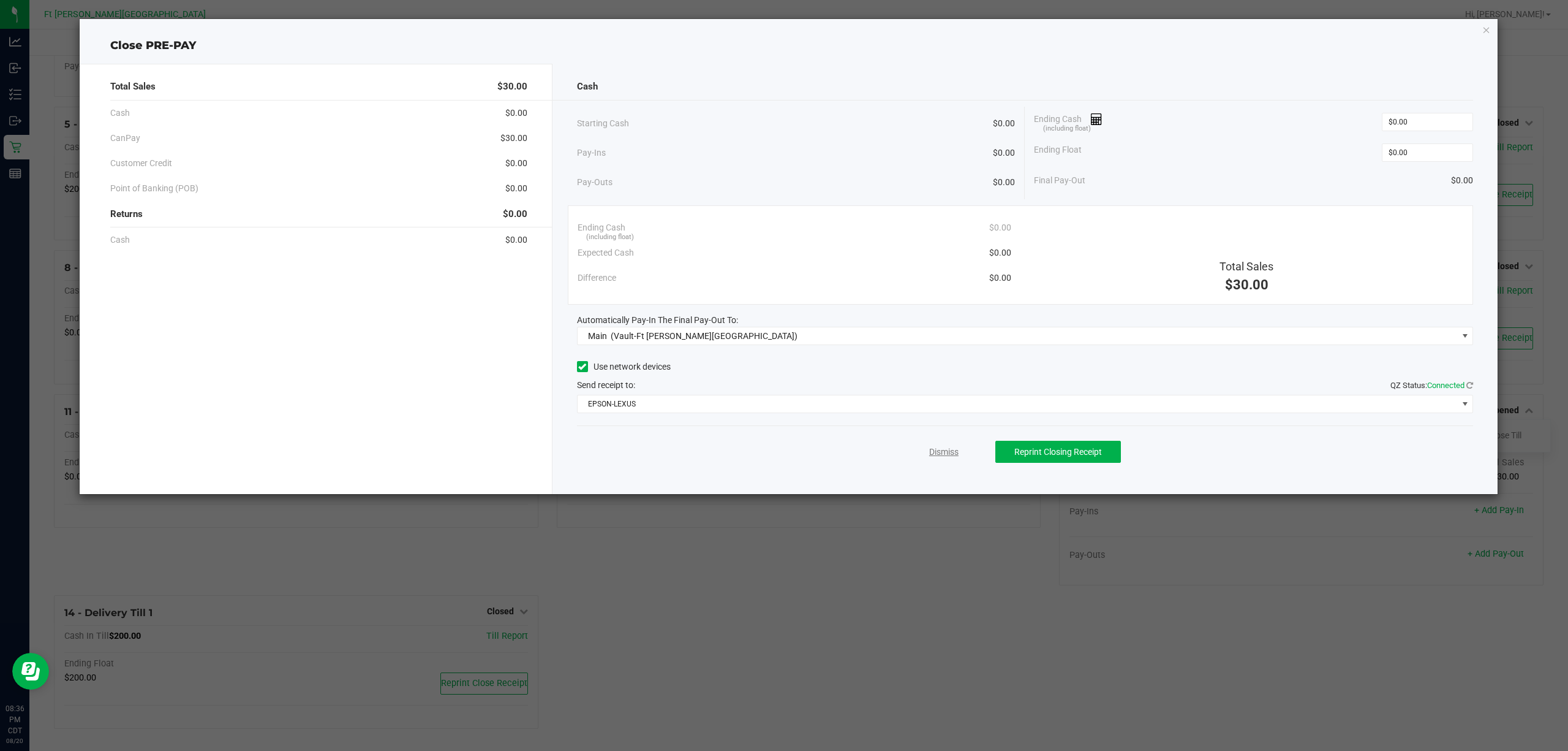
click at [936, 454] on link "Dismiss" at bounding box center [944, 451] width 29 height 12
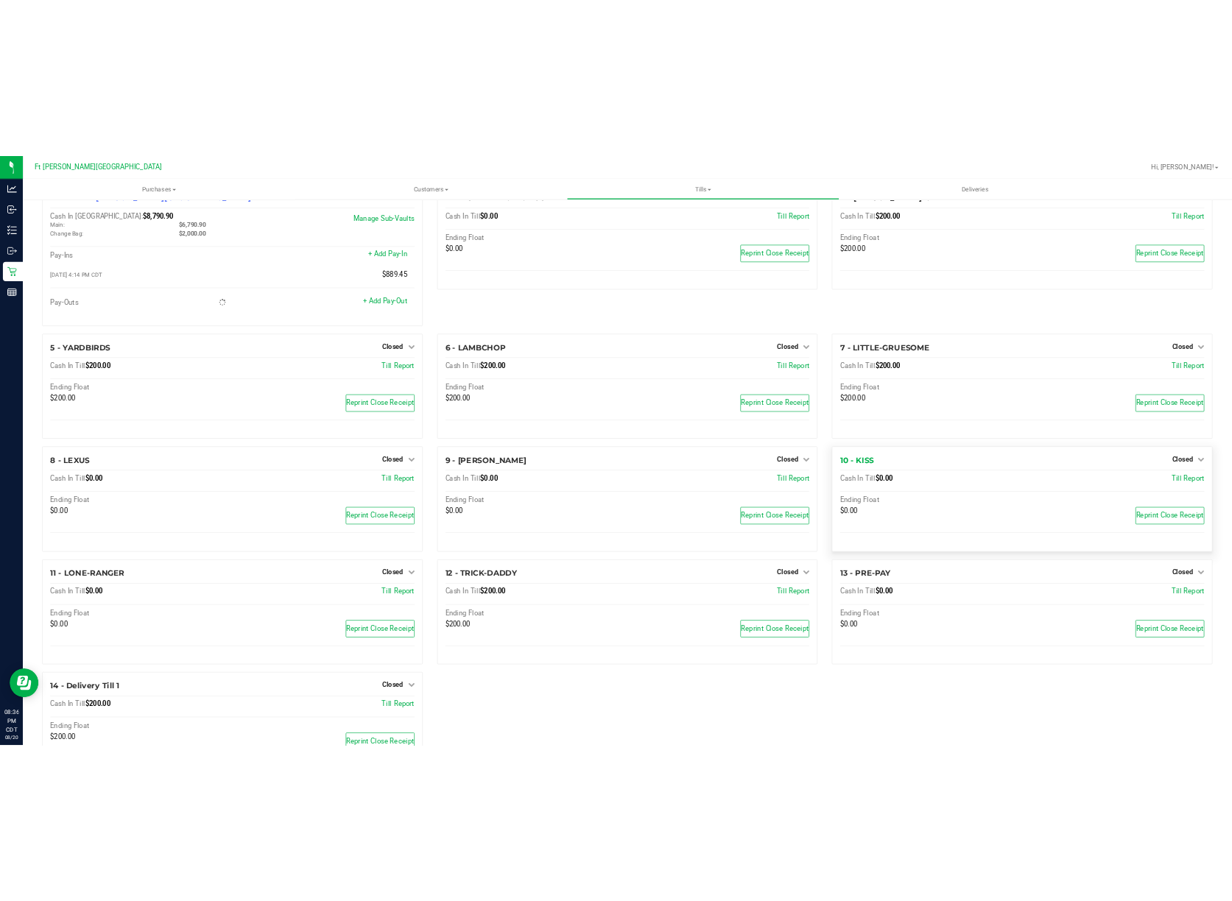
scroll to position [0, 0]
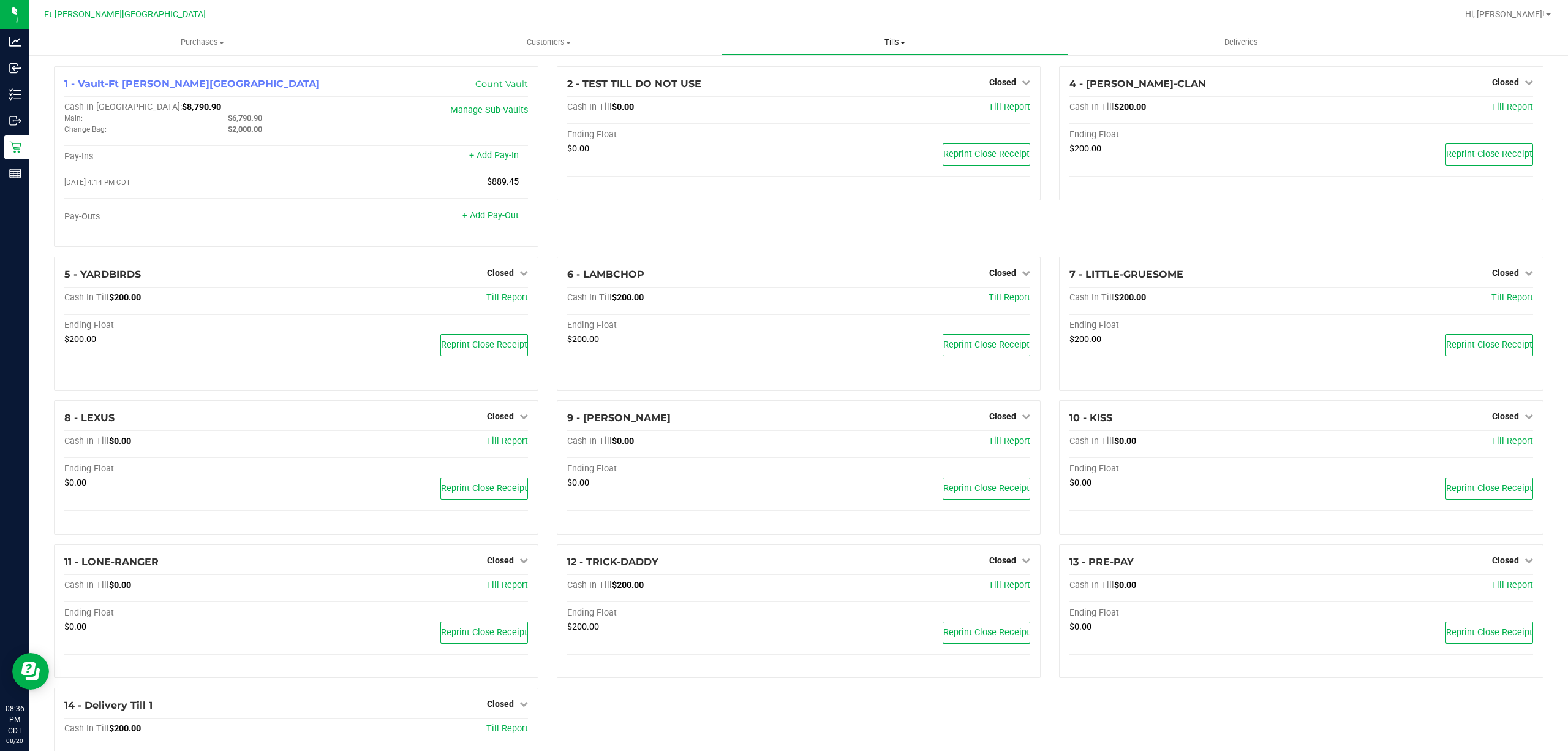
click at [905, 42] on span at bounding box center [903, 42] width 5 height 2
click at [843, 89] on li "Reconcile e-payments" at bounding box center [895, 89] width 346 height 15
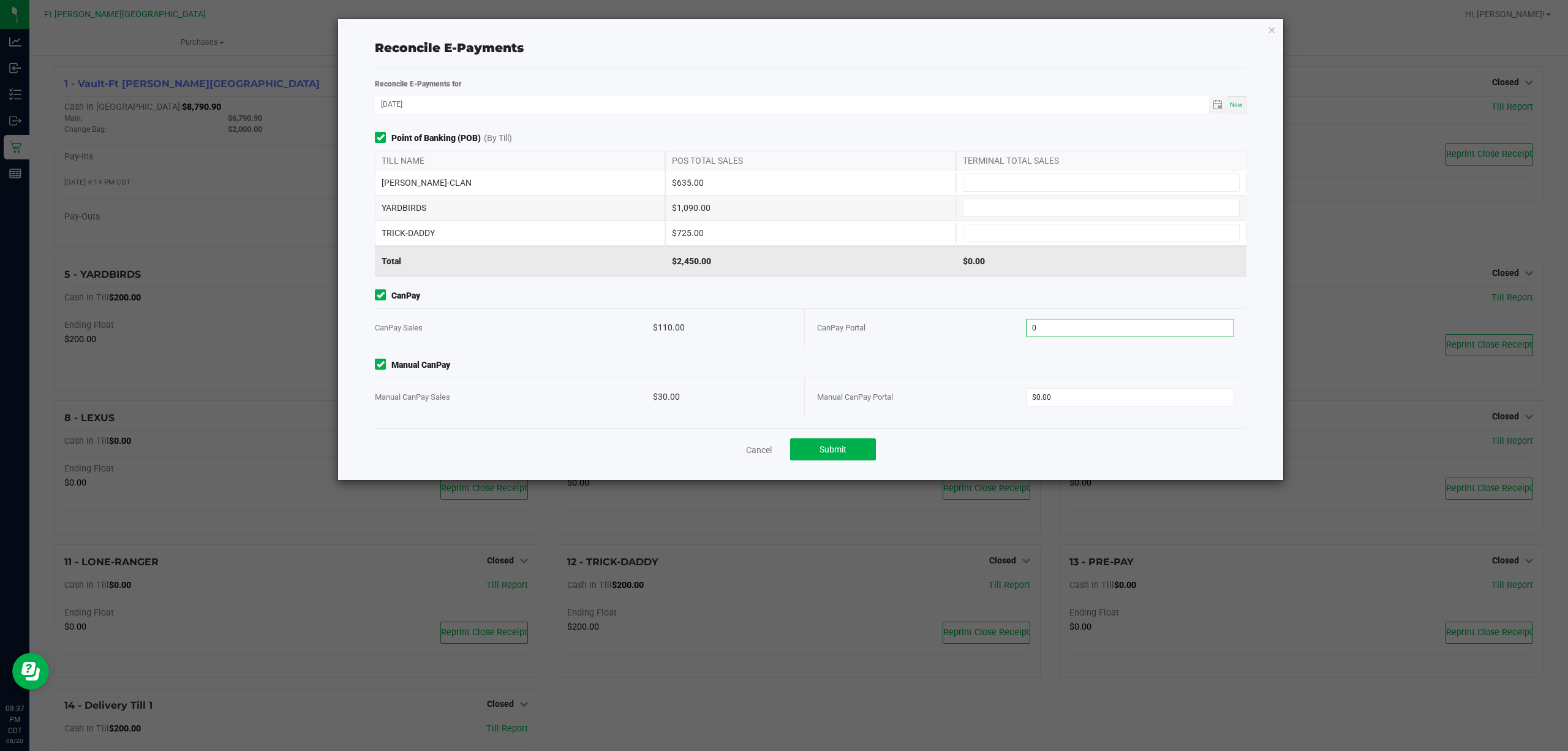
click at [1089, 331] on input "0" at bounding box center [1131, 328] width 208 height 17
type input "$110.00"
type input "$30.00"
click at [1111, 184] on input at bounding box center [1101, 182] width 275 height 17
click at [1027, 172] on div "[PERSON_NAME]-CLAN $635.00" at bounding box center [811, 182] width 871 height 24
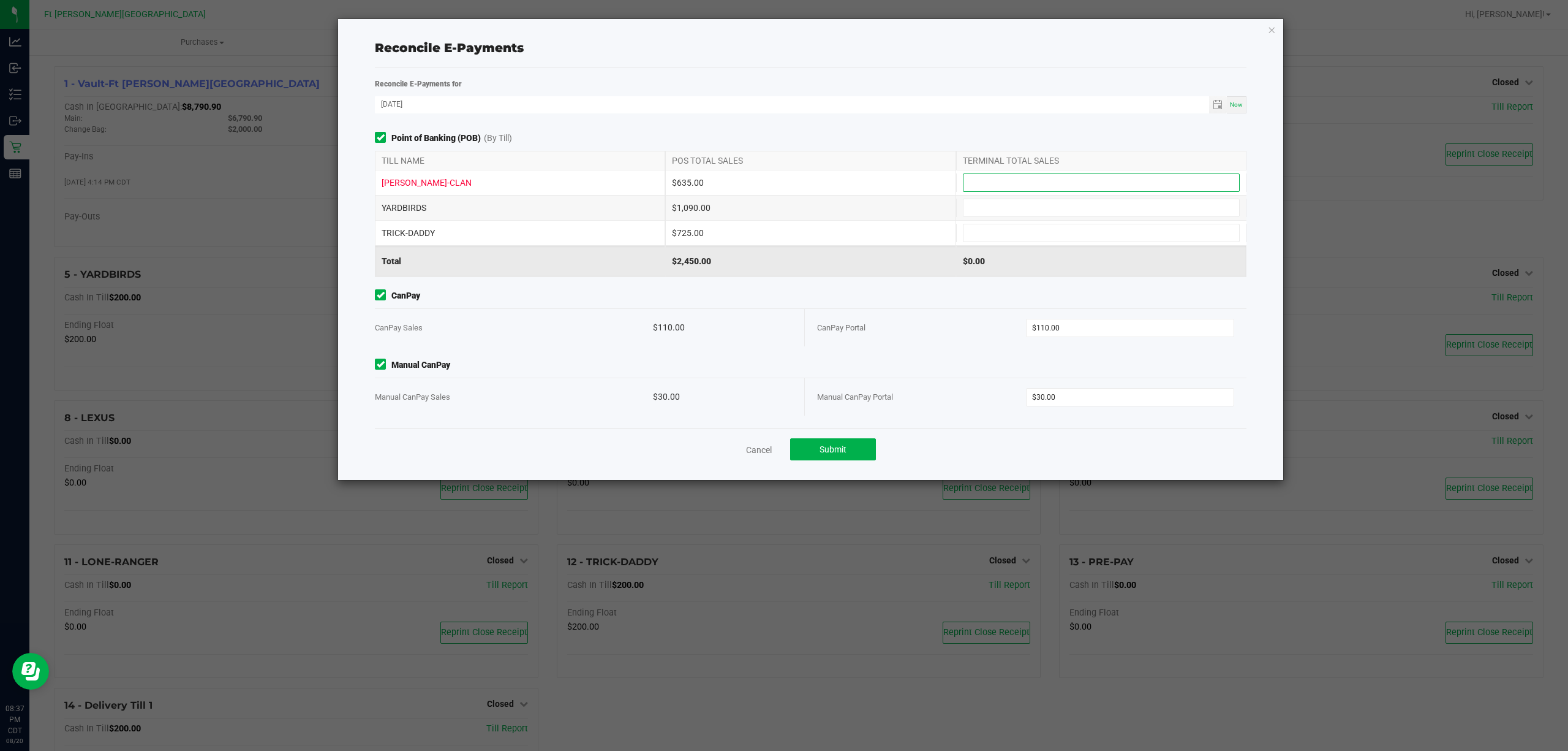
click at [1018, 184] on input at bounding box center [1101, 182] width 275 height 17
type input "$635.00"
type input "$1,090.00"
type input "$725.00"
type input "$110.00"
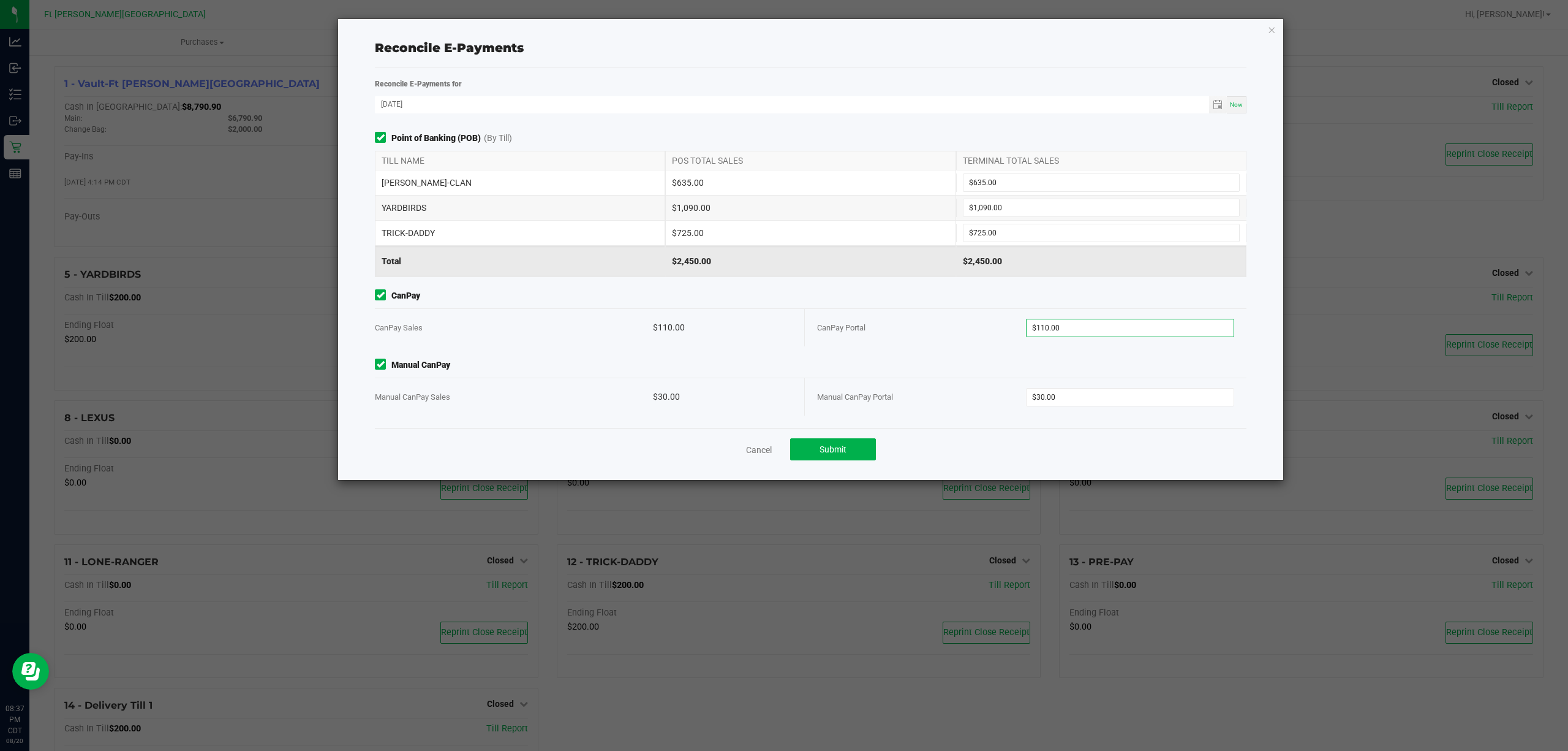
click at [936, 236] on div "$725.00" at bounding box center [810, 232] width 290 height 24
click at [862, 447] on button "Submit" at bounding box center [833, 449] width 86 height 22
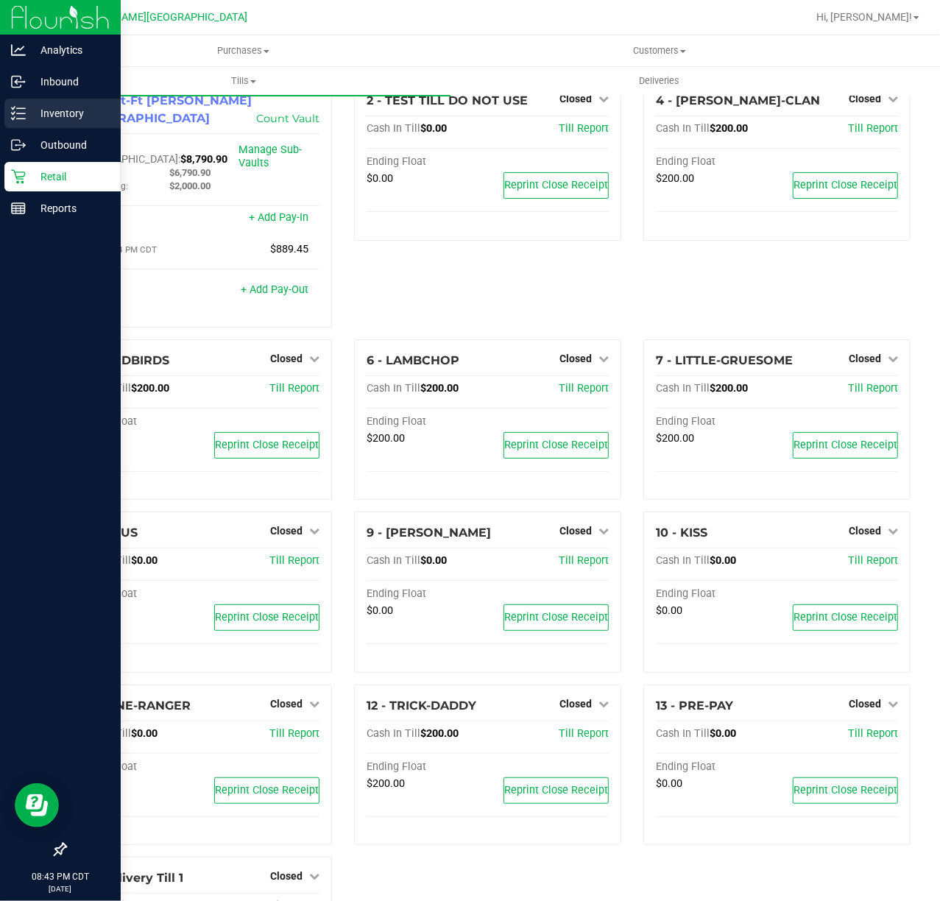
click at [56, 101] on div "Inventory" at bounding box center [62, 113] width 116 height 29
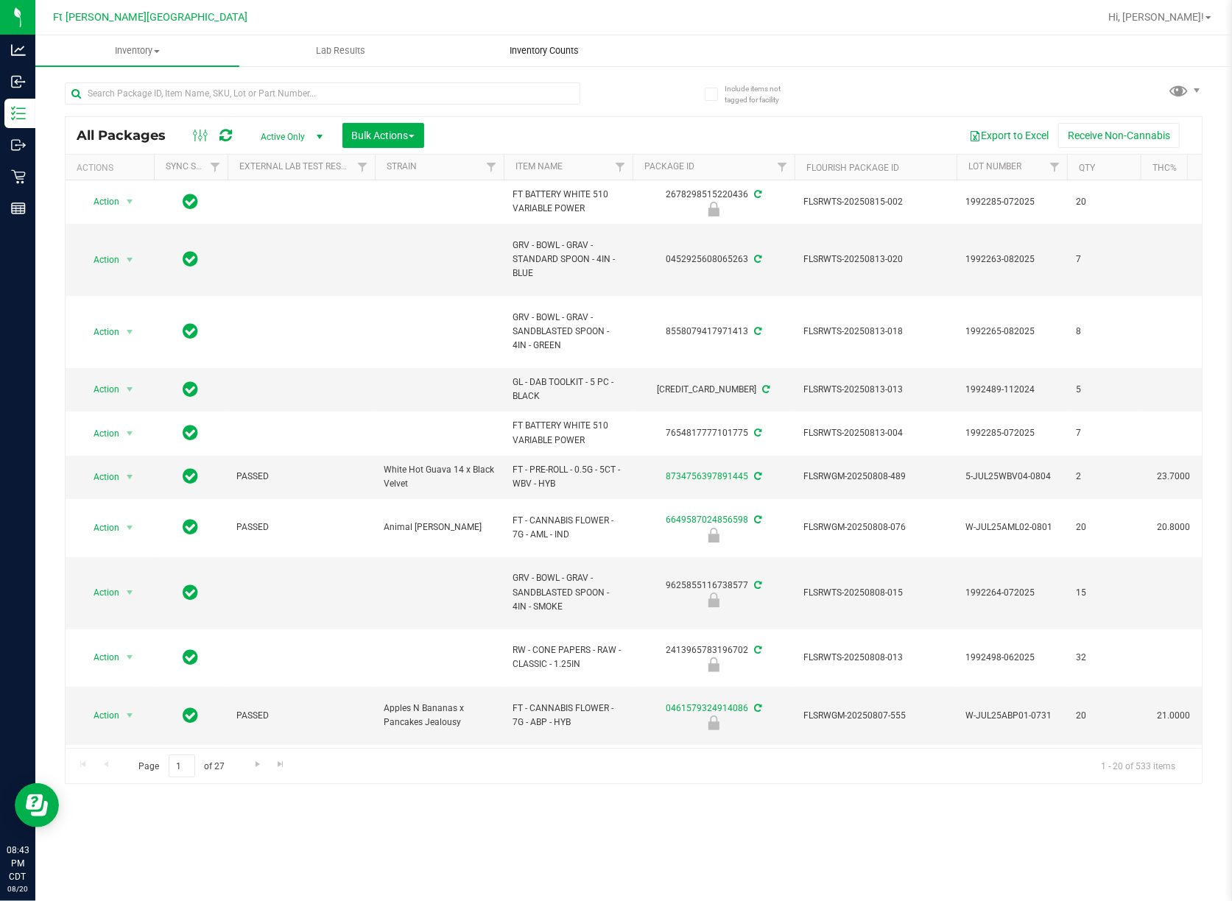
click at [522, 63] on uib-tab-heading "Inventory Counts" at bounding box center [544, 50] width 202 height 29
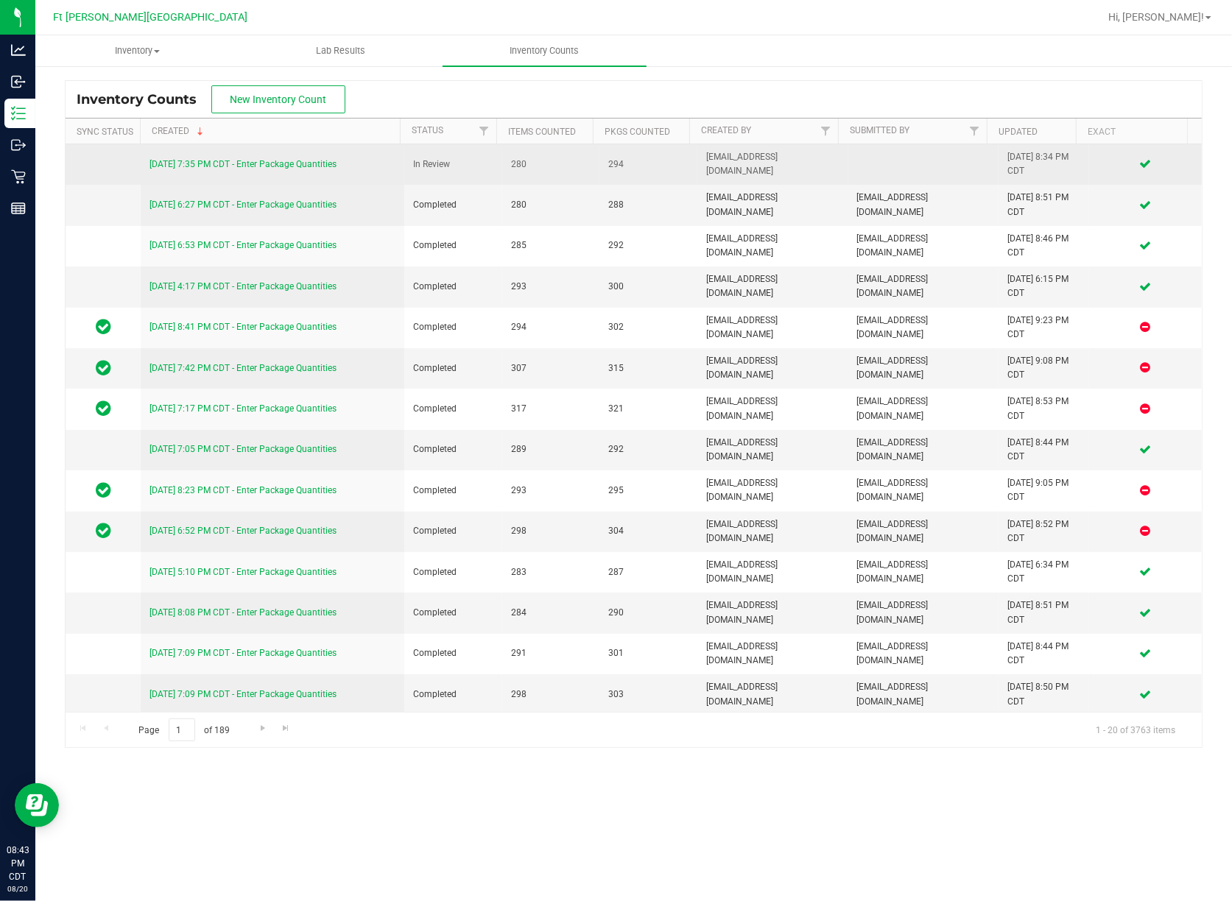
click at [277, 160] on link "[DATE] 7:35 PM CDT - Enter Package Quantities" at bounding box center [242, 164] width 187 height 10
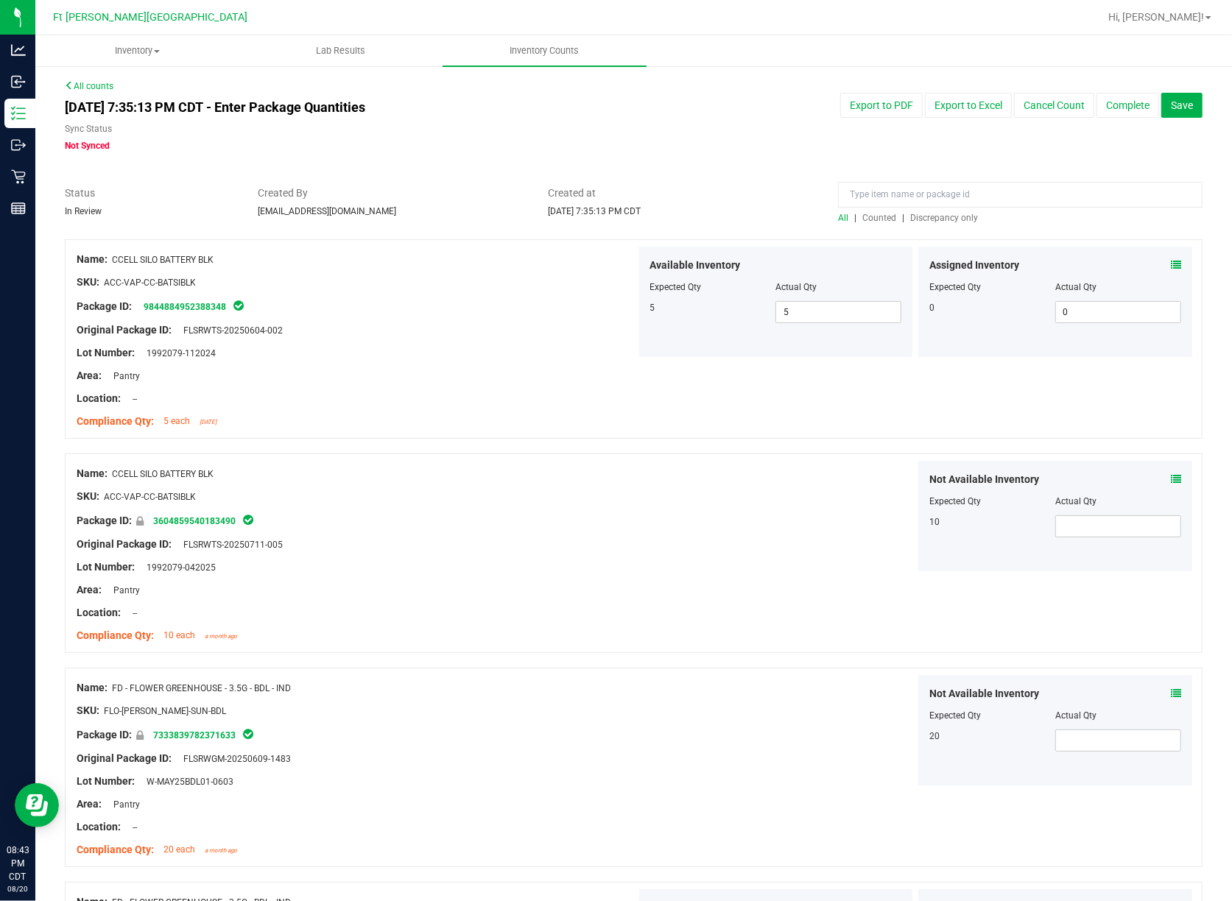
click at [935, 218] on span "Discrepancy only" at bounding box center [944, 218] width 68 height 10
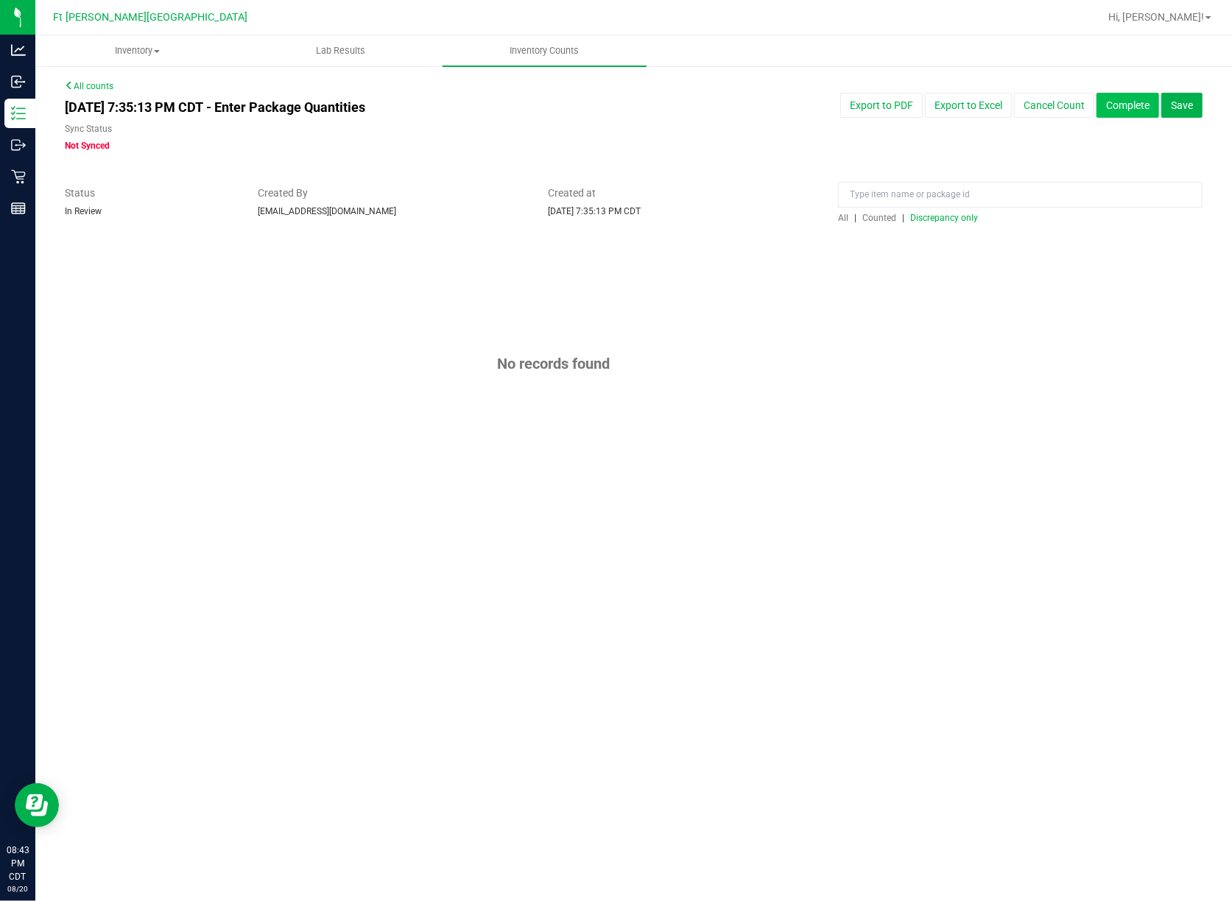
click at [1111, 98] on button "Complete" at bounding box center [1127, 105] width 63 height 25
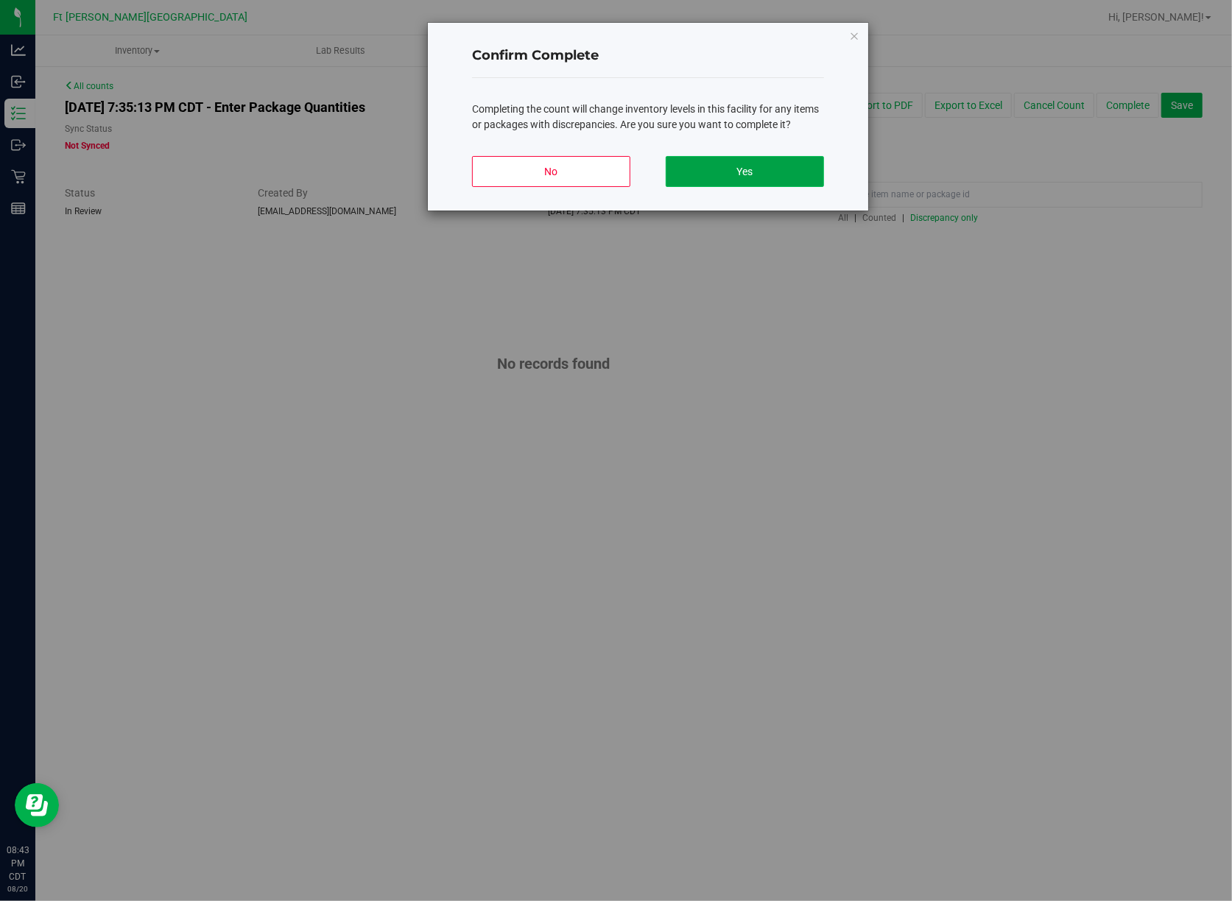
click at [739, 162] on button "Yes" at bounding box center [744, 171] width 158 height 31
